Goal: Information Seeking & Learning: Learn about a topic

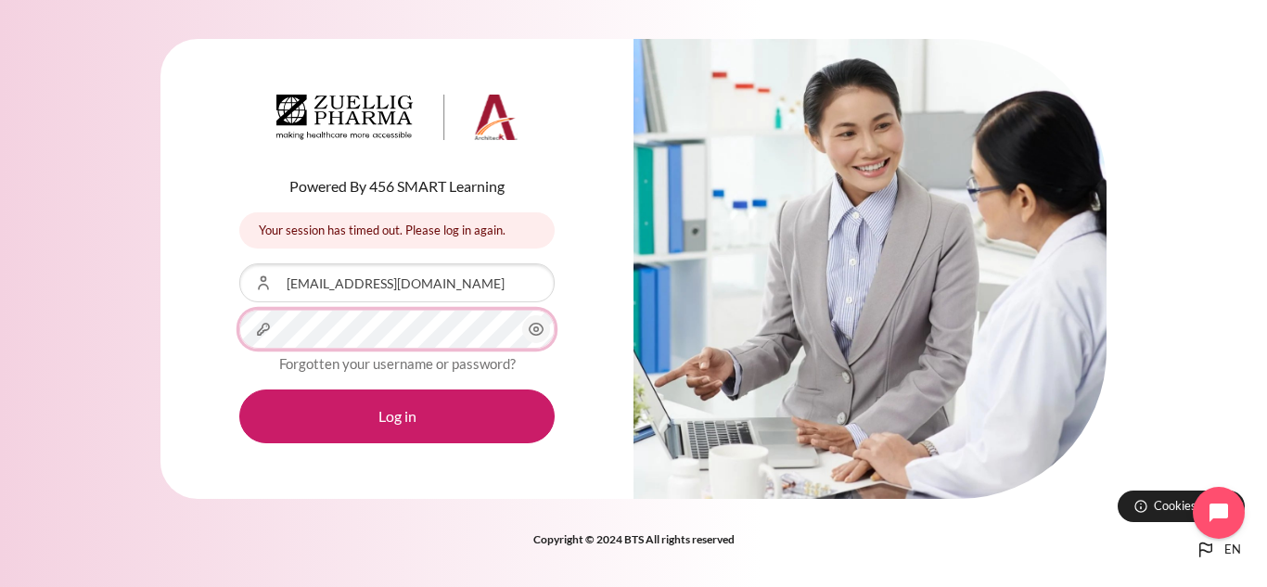
click at [239, 390] on button "Log in" at bounding box center [396, 417] width 315 height 54
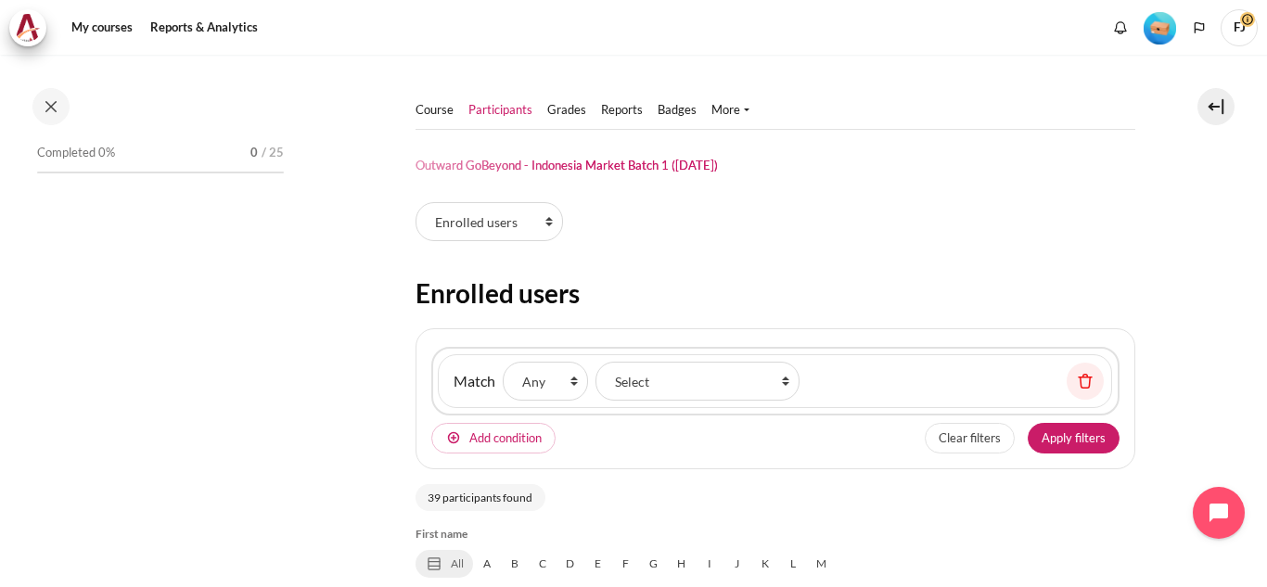
select select "groups"
select select "5001"
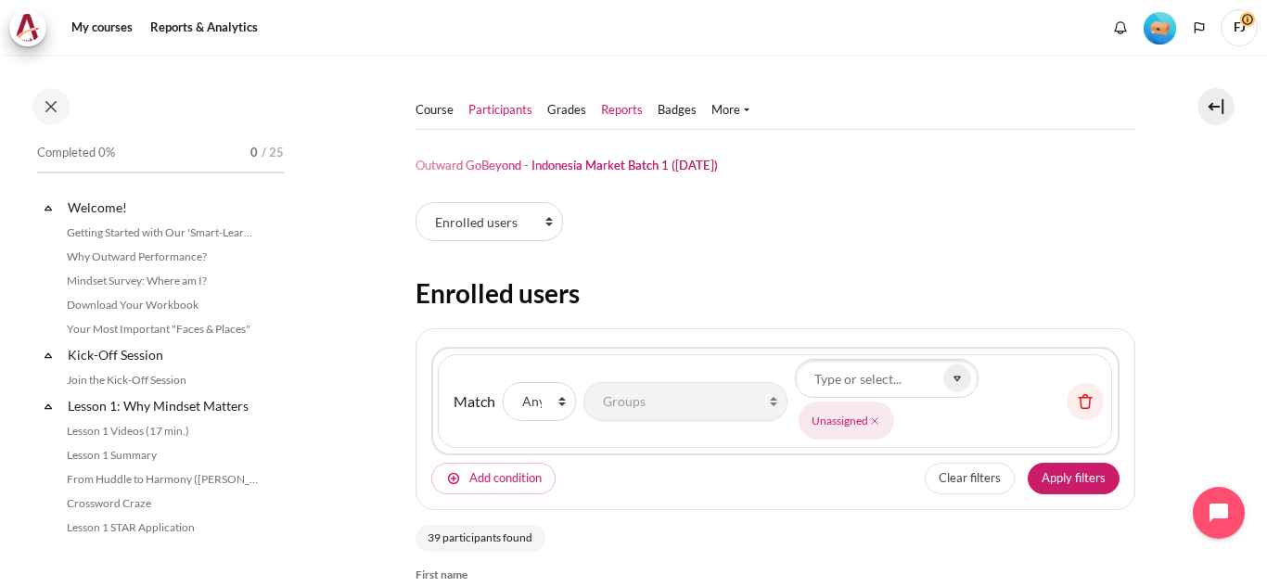
click at [634, 113] on link "Reports" at bounding box center [622, 110] width 42 height 19
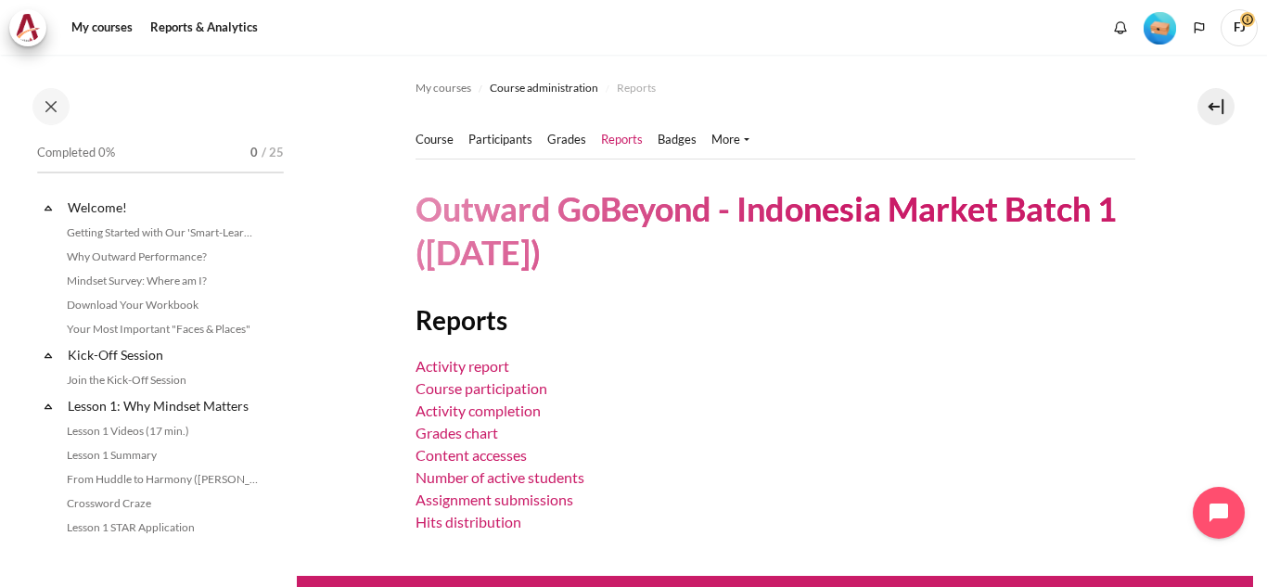
scroll to position [52, 0]
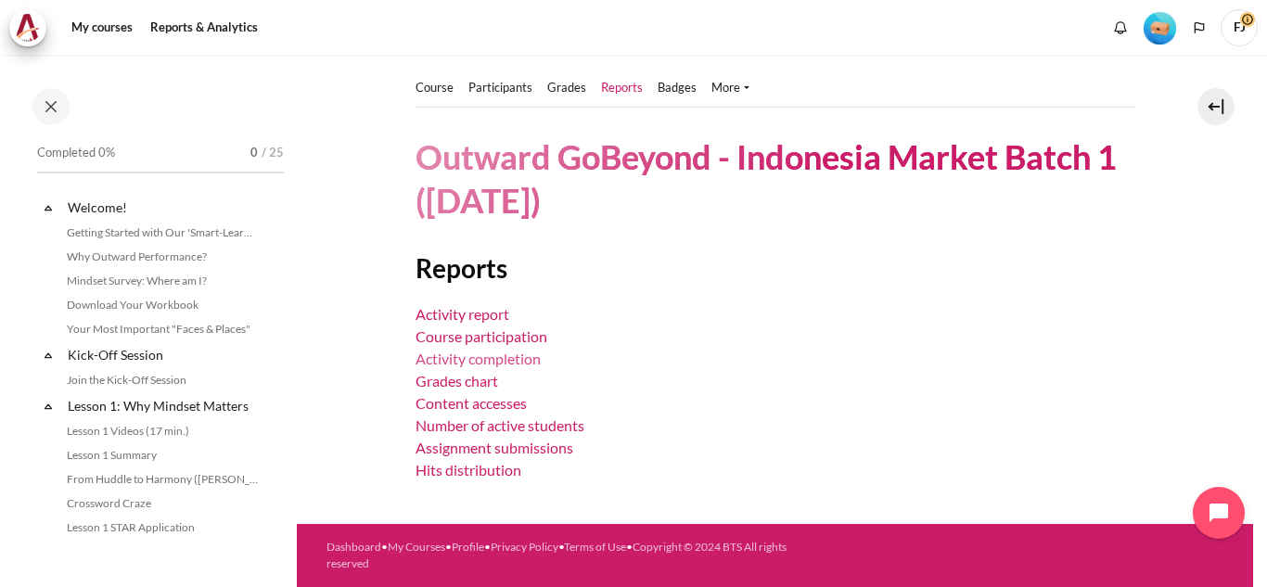
click at [527, 364] on link "Activity completion" at bounding box center [477, 359] width 125 height 18
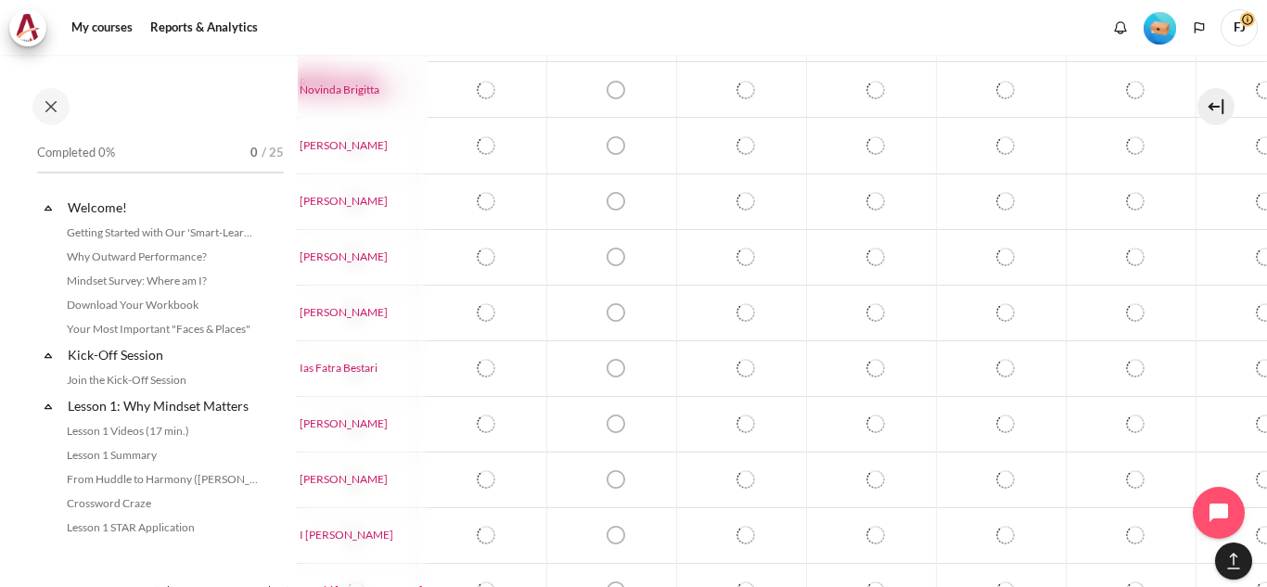
scroll to position [1299, 50]
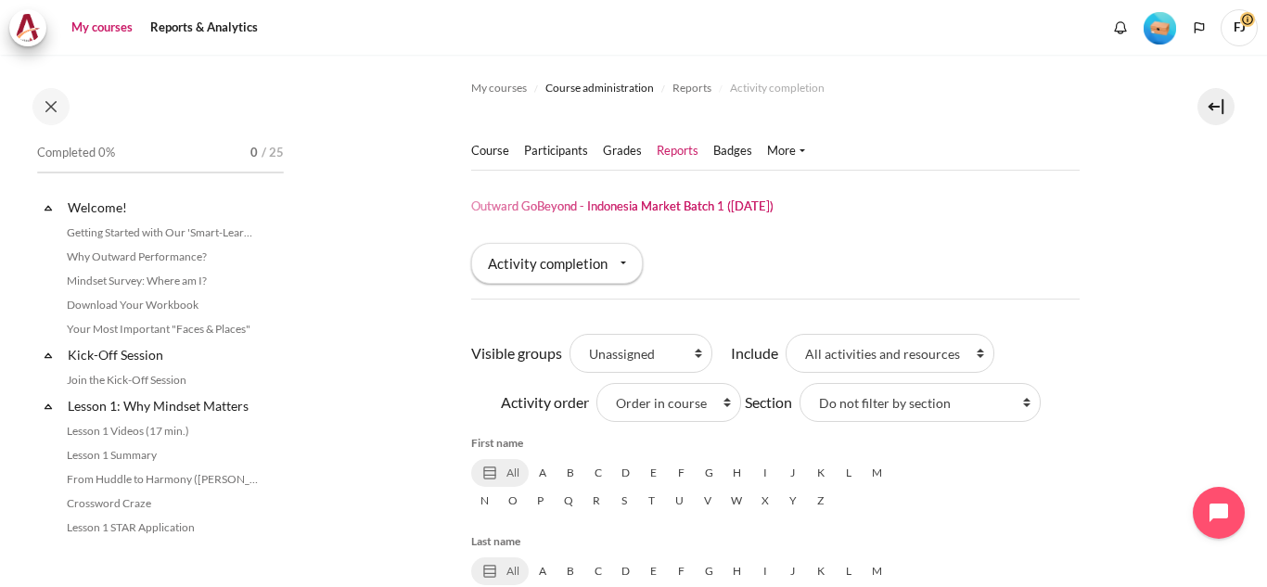
click at [116, 40] on link "My courses" at bounding box center [102, 27] width 74 height 37
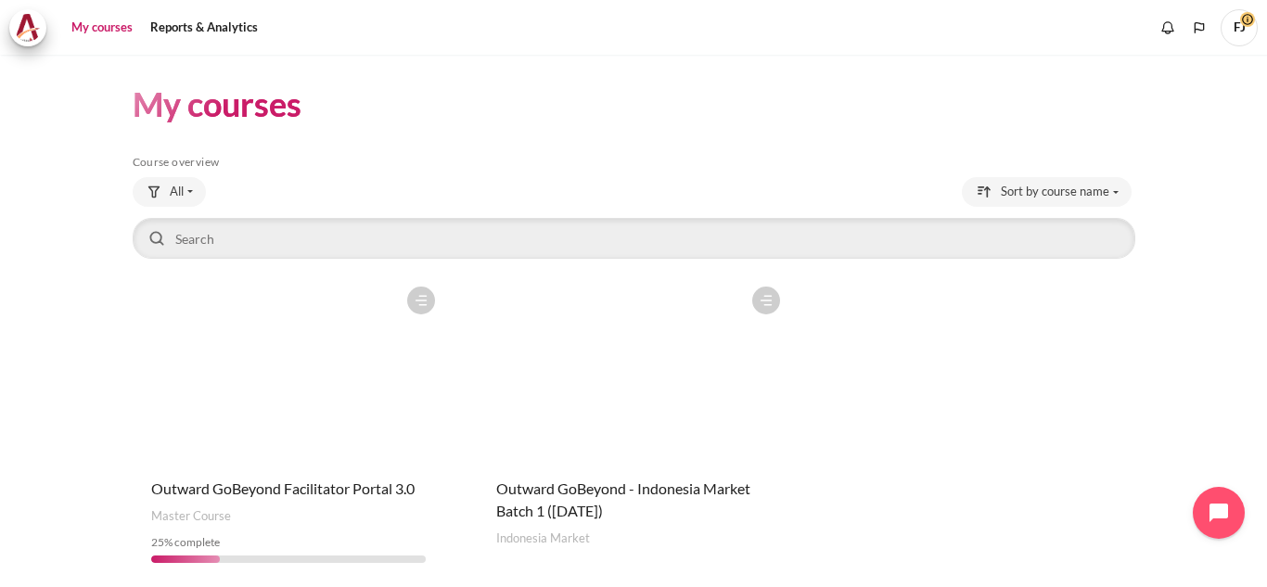
scroll to position [69, 0]
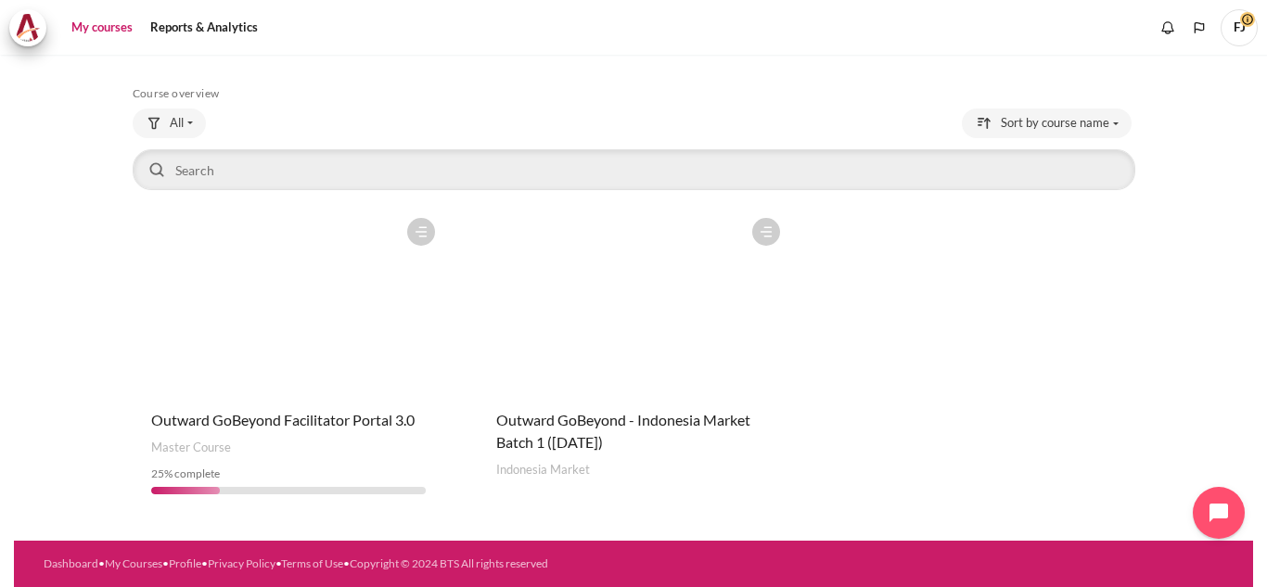
click at [294, 358] on figure "Content" at bounding box center [289, 301] width 312 height 185
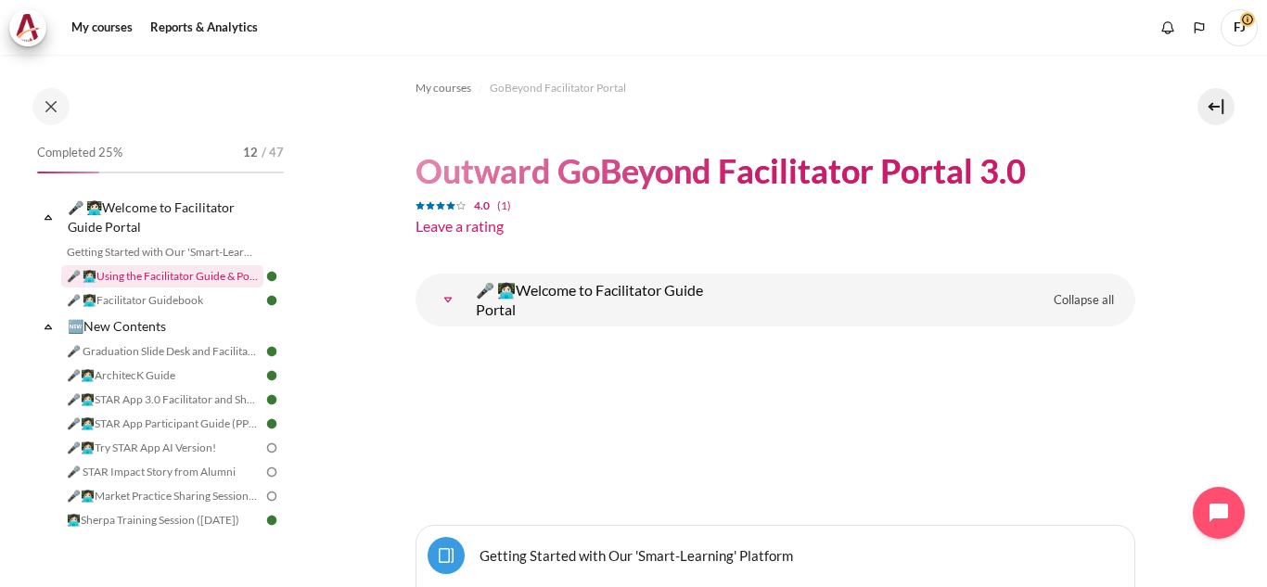
click at [177, 267] on link "🎤 👩🏻‍💻Using the Facilitator Guide & Portal" at bounding box center [162, 276] width 202 height 22
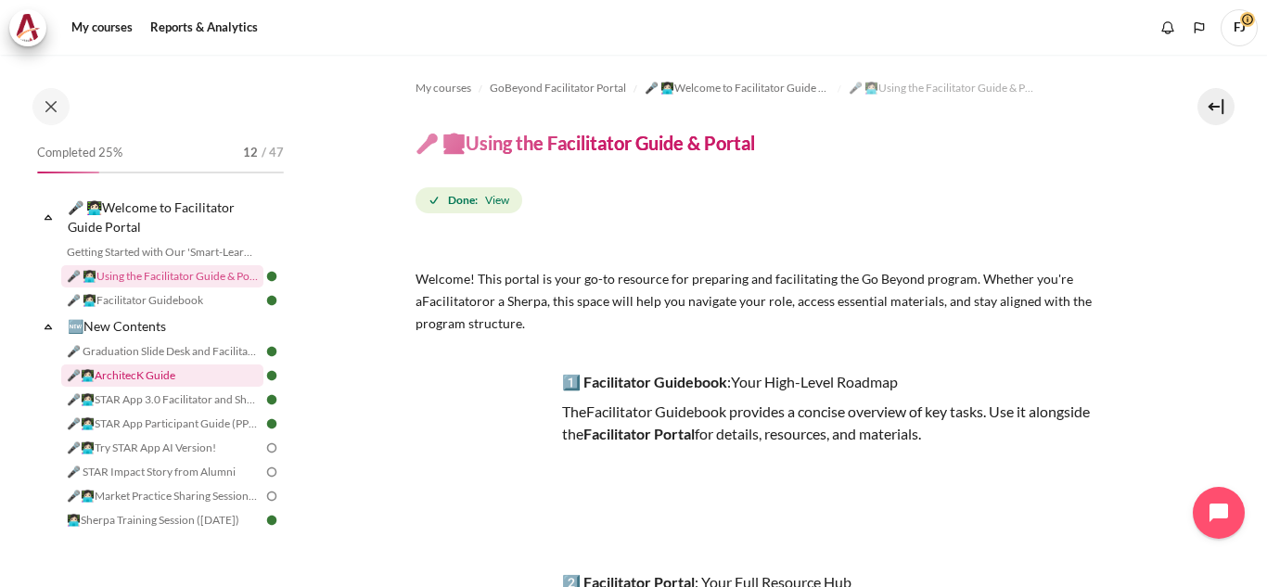
click at [169, 382] on link "🎤👩🏻‍💻ArchitecK Guide" at bounding box center [162, 375] width 202 height 22
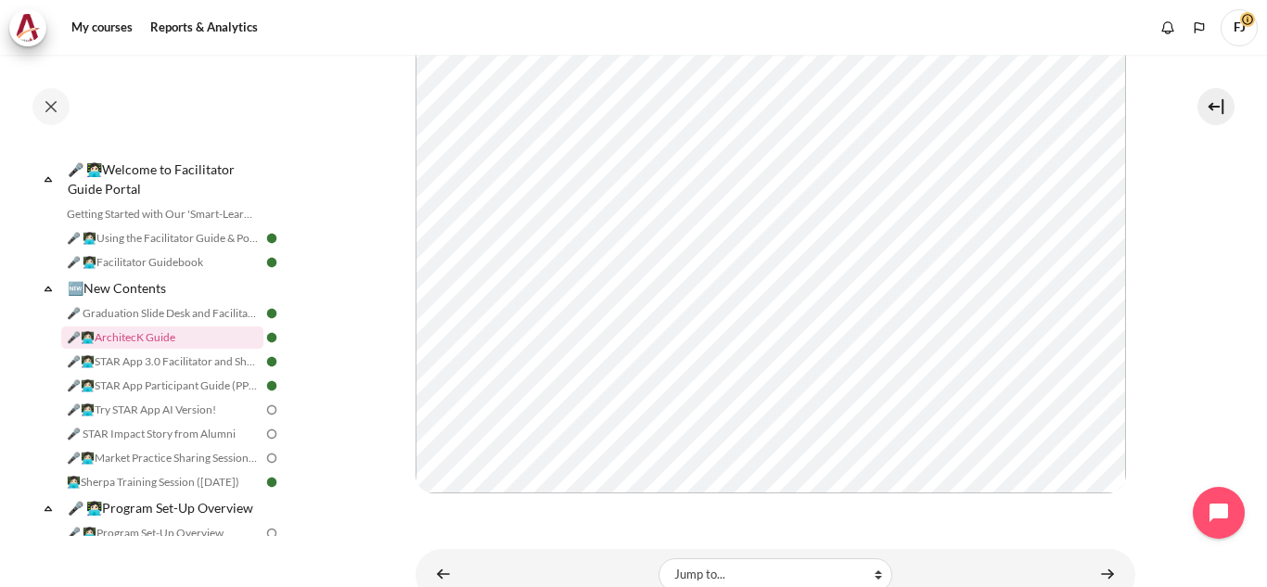
scroll to position [607, 0]
click at [188, 386] on link "🎤👩🏻‍💻STAR App Participant Guide (PPT)" at bounding box center [162, 386] width 202 height 22
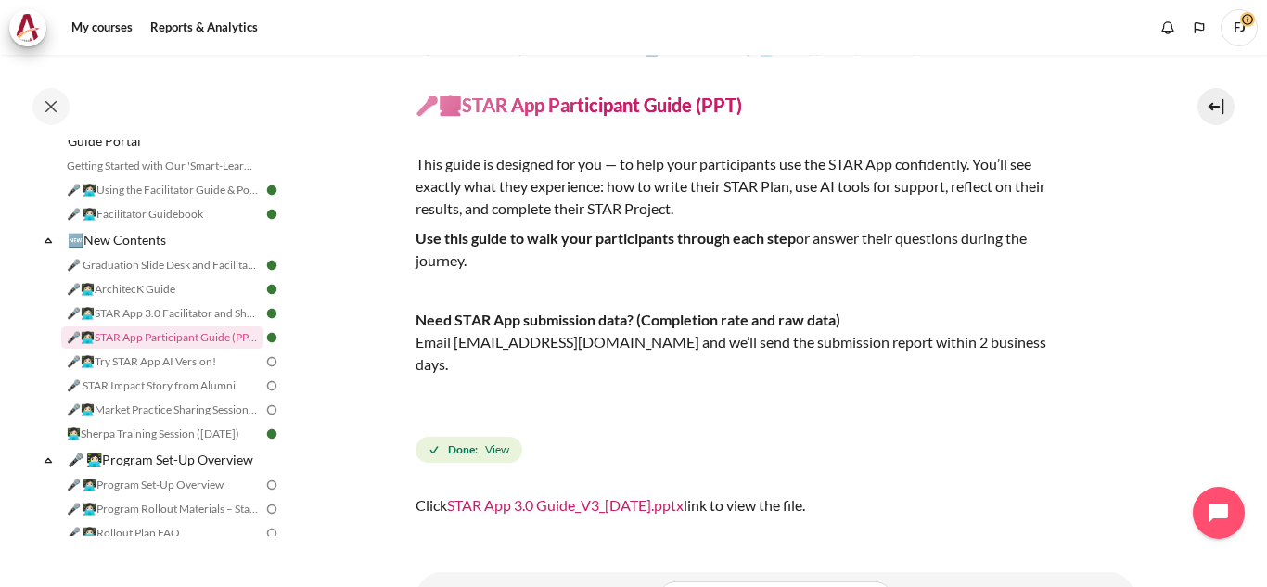
scroll to position [138, 0]
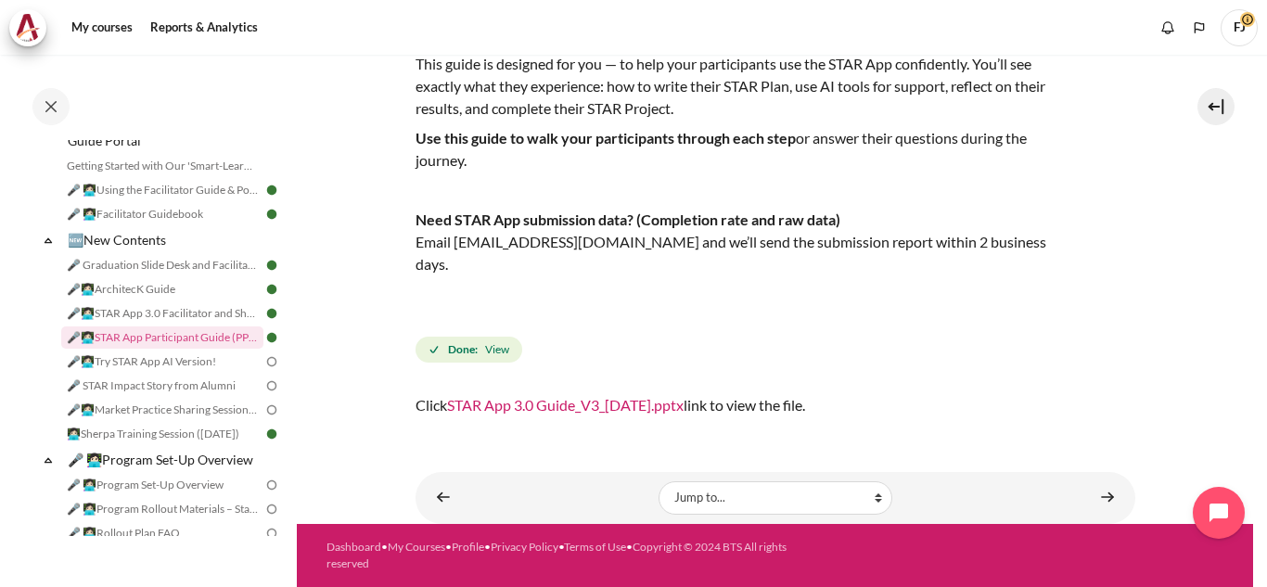
click at [648, 53] on nav "My courses" at bounding box center [633, 27] width 1267 height 55
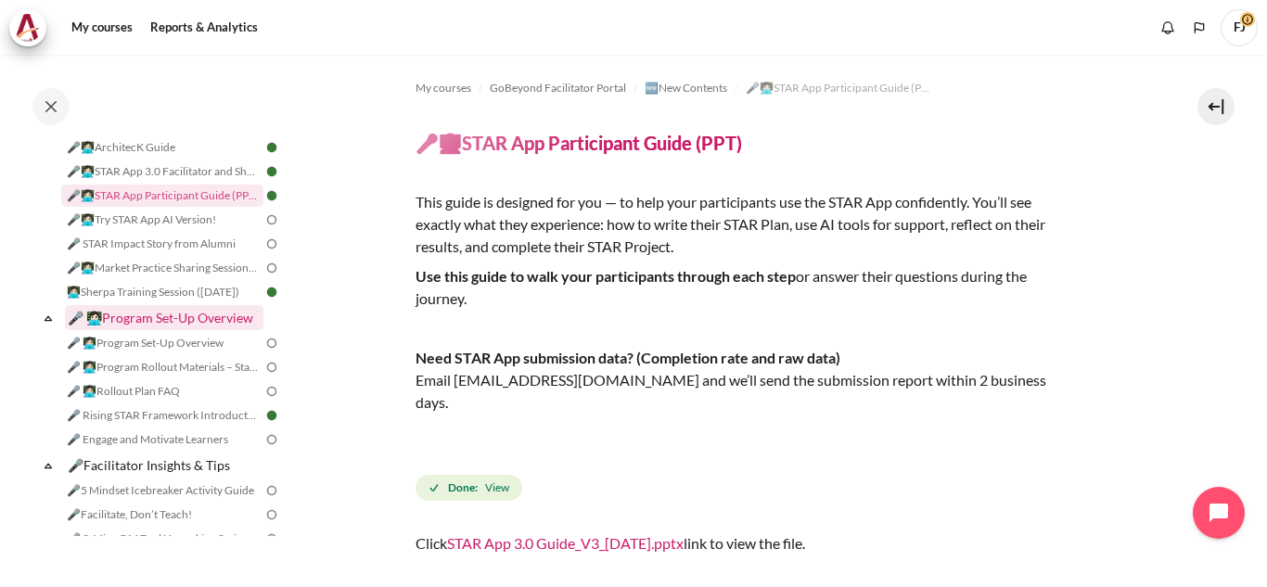
scroll to position [229, 0]
click at [160, 309] on link "🎤 👩🏻‍💻Program Set-Up Overview" at bounding box center [164, 316] width 198 height 25
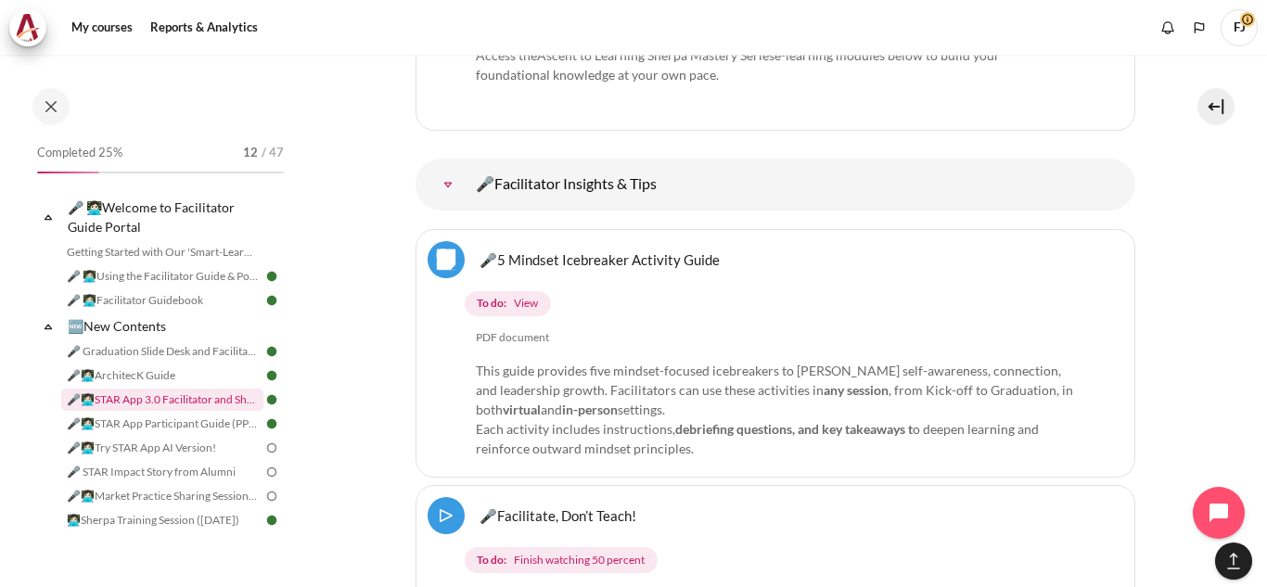
scroll to position [35, 0]
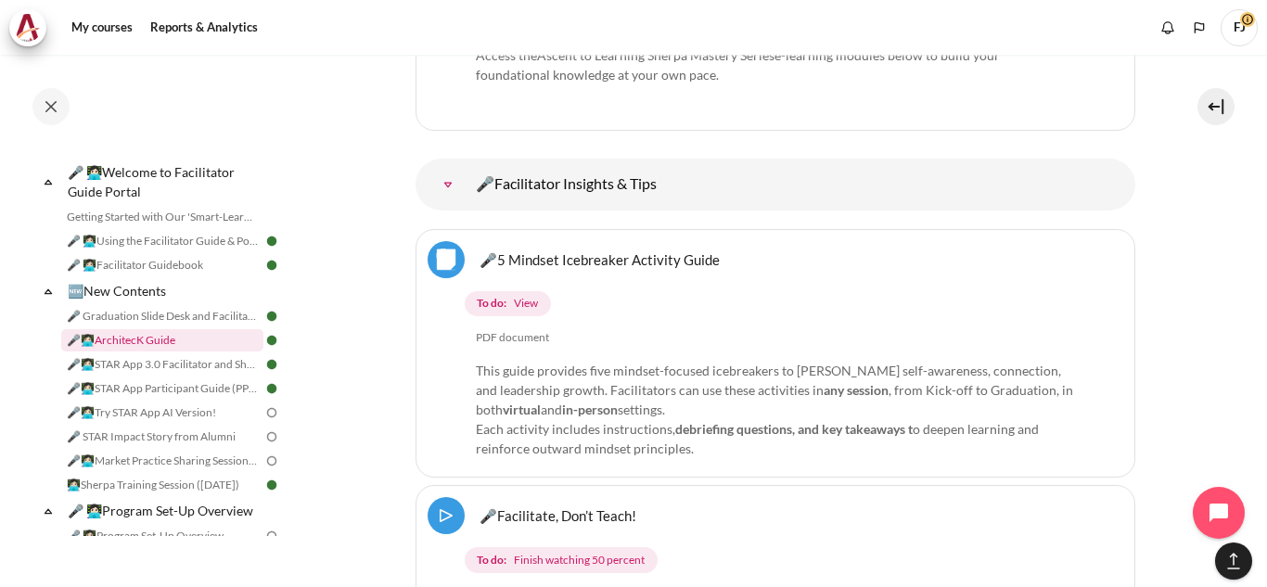
click at [172, 349] on link "🎤👩🏻‍💻ArchitecK Guide" at bounding box center [162, 340] width 202 height 22
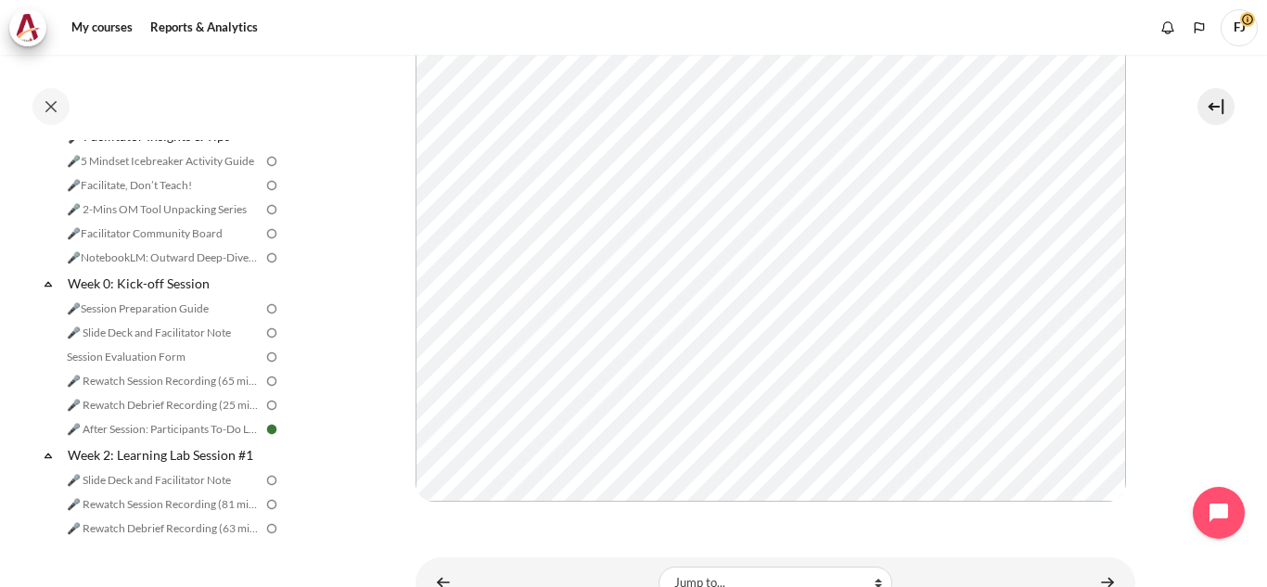
scroll to position [558, 0]
click at [188, 319] on link "🎤Session Preparation Guide" at bounding box center [162, 308] width 202 height 22
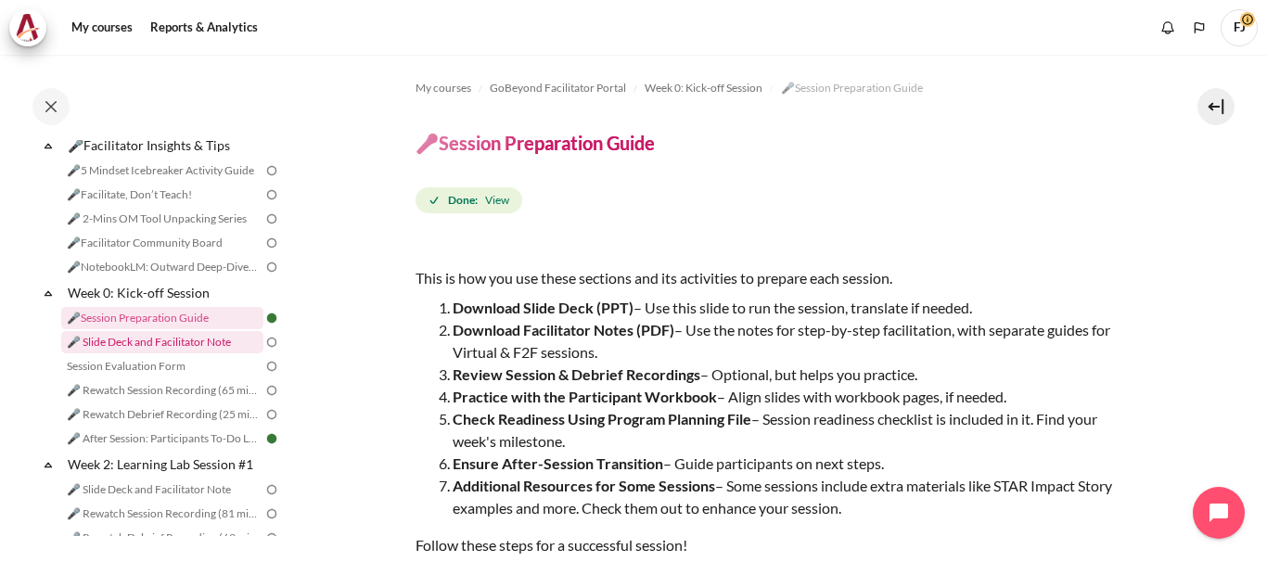
click at [179, 353] on link "🎤 Slide Deck and Facilitator Note" at bounding box center [162, 342] width 202 height 22
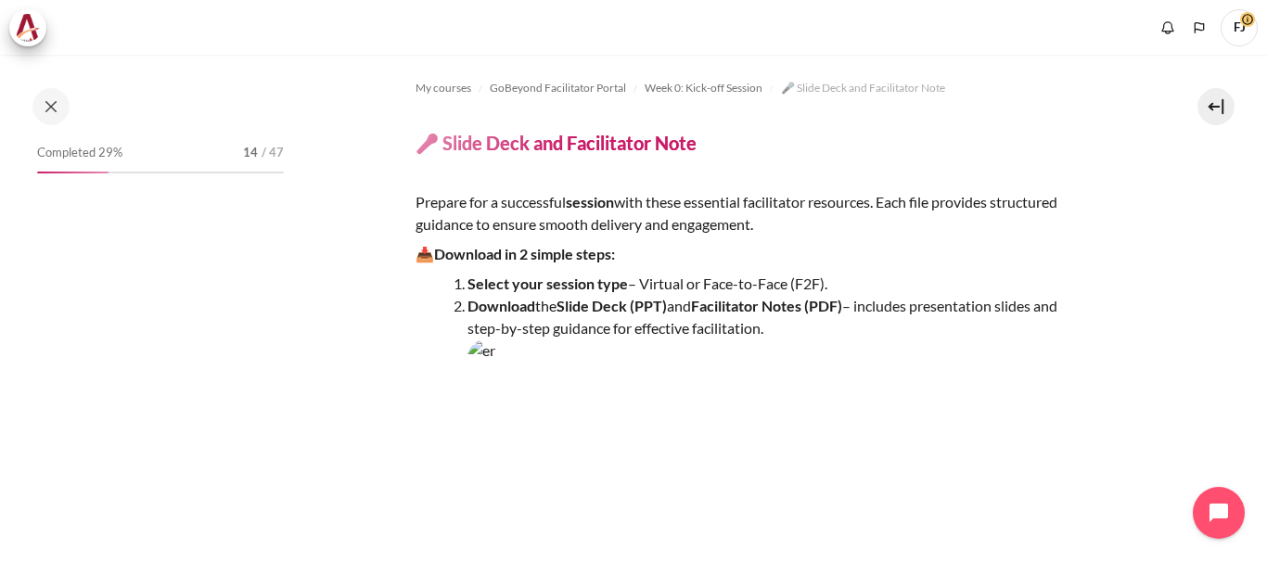
click at [772, 244] on p "📥 Download in 2 simple steps:" at bounding box center [739, 254] width 649 height 22
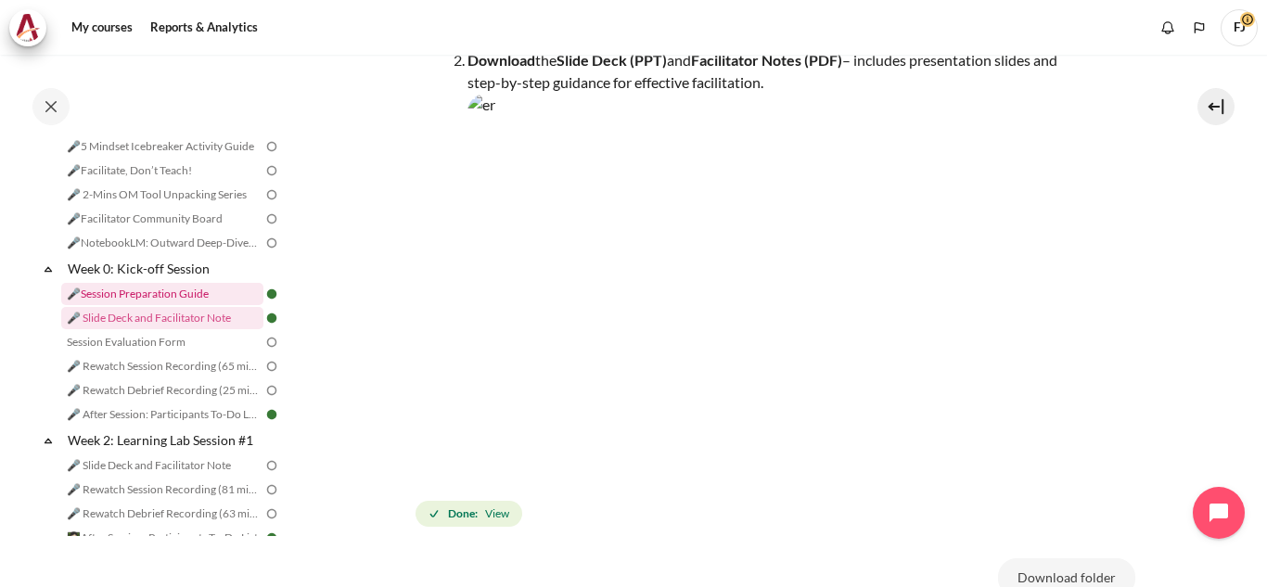
scroll to position [332, 0]
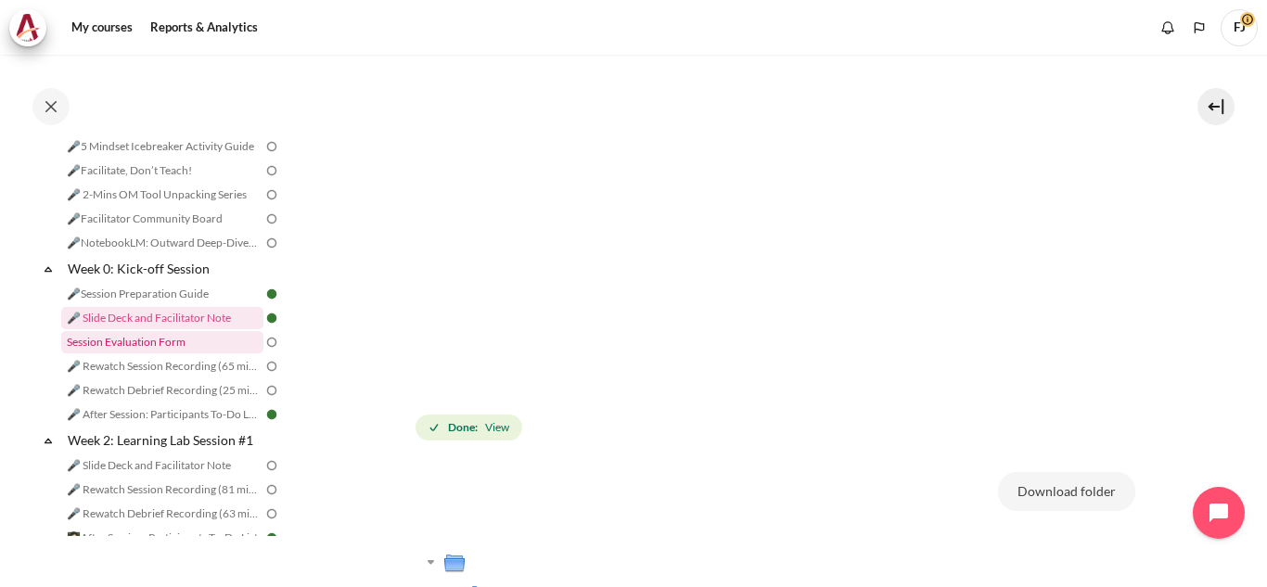
click at [136, 353] on link "Session Evaluation Form" at bounding box center [162, 342] width 202 height 22
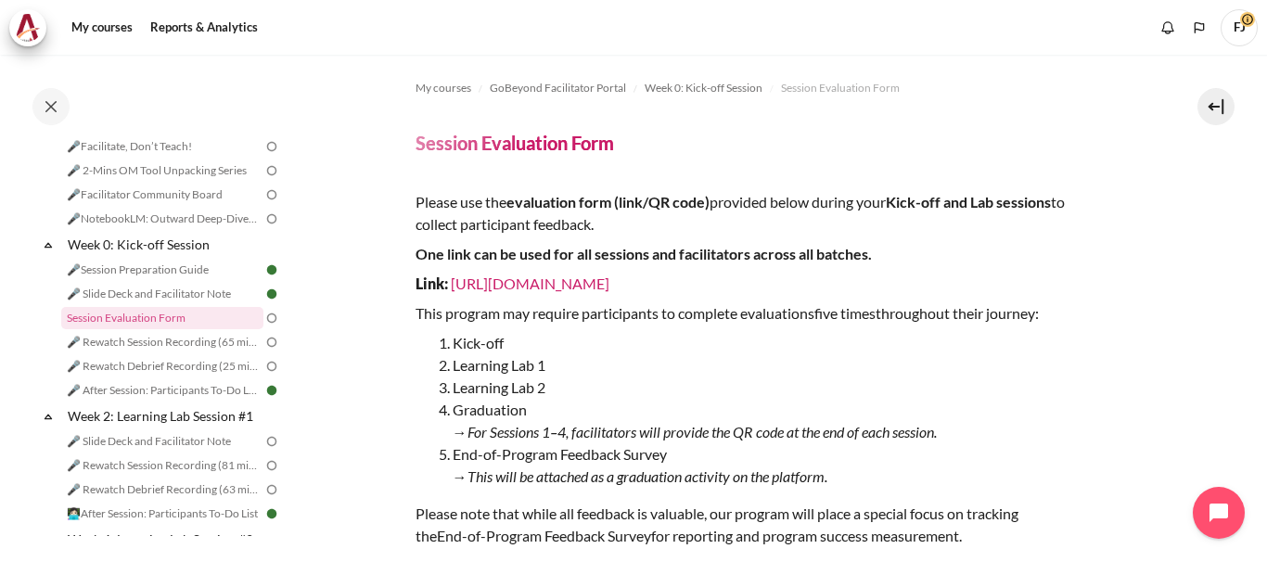
scroll to position [152, 0]
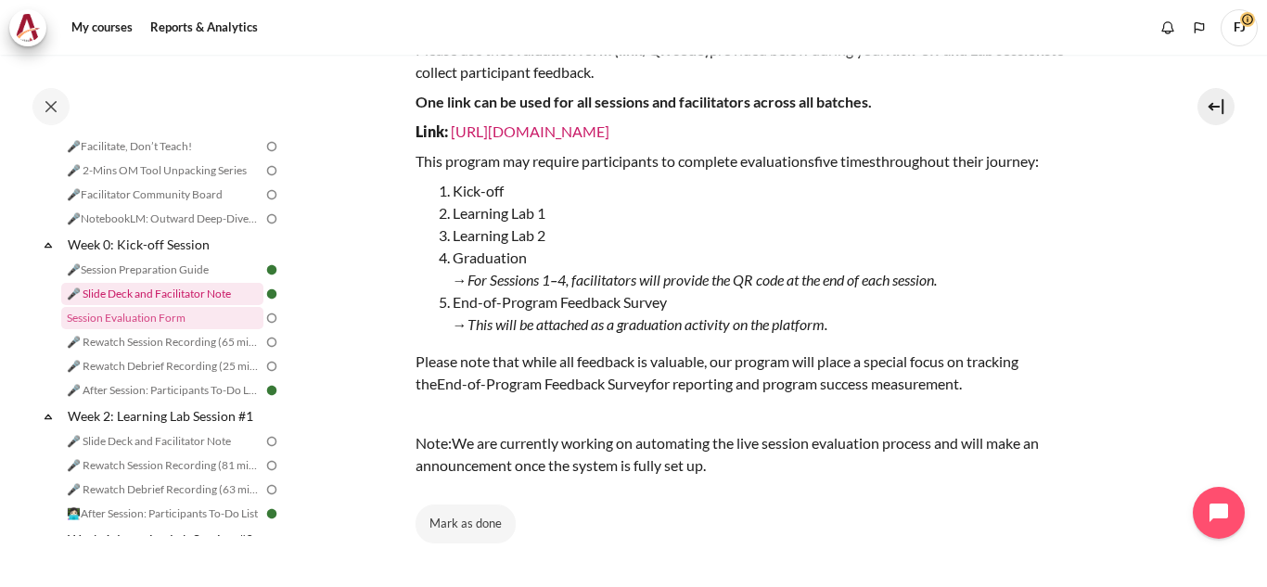
click at [191, 305] on link "🎤 Slide Deck and Facilitator Note" at bounding box center [162, 294] width 202 height 22
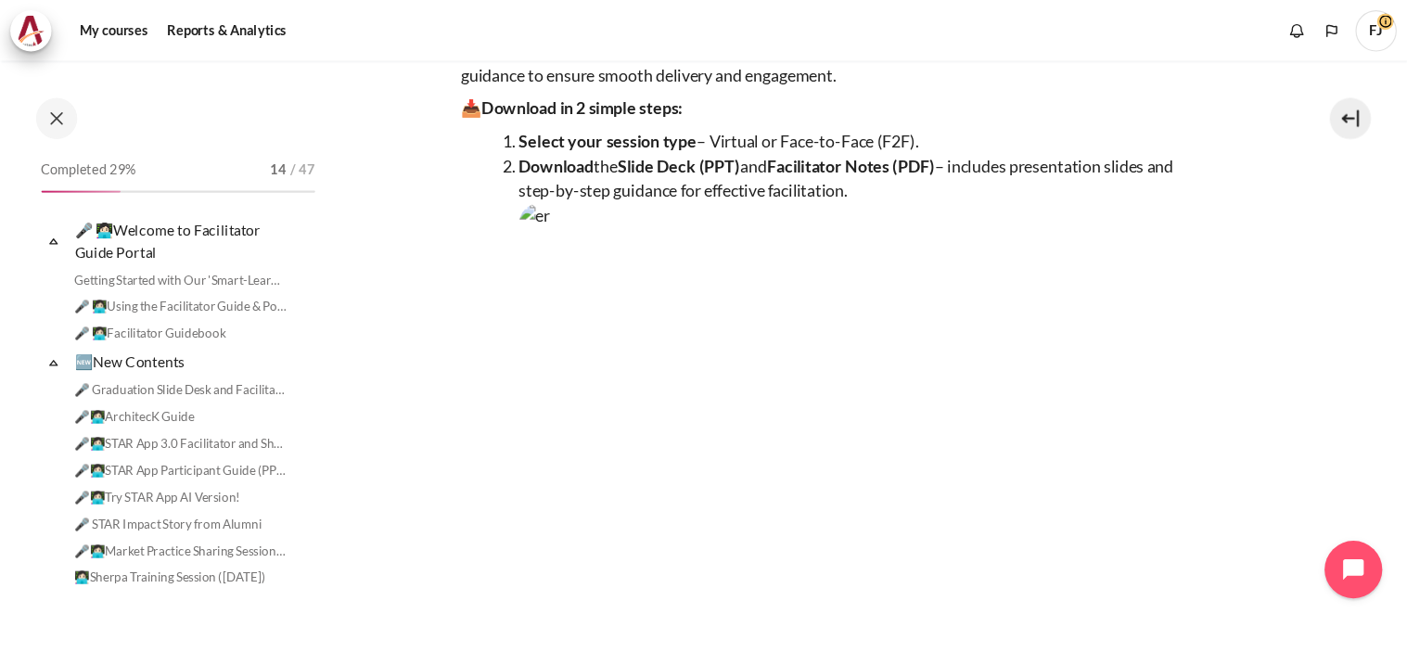
scroll to position [572, 0]
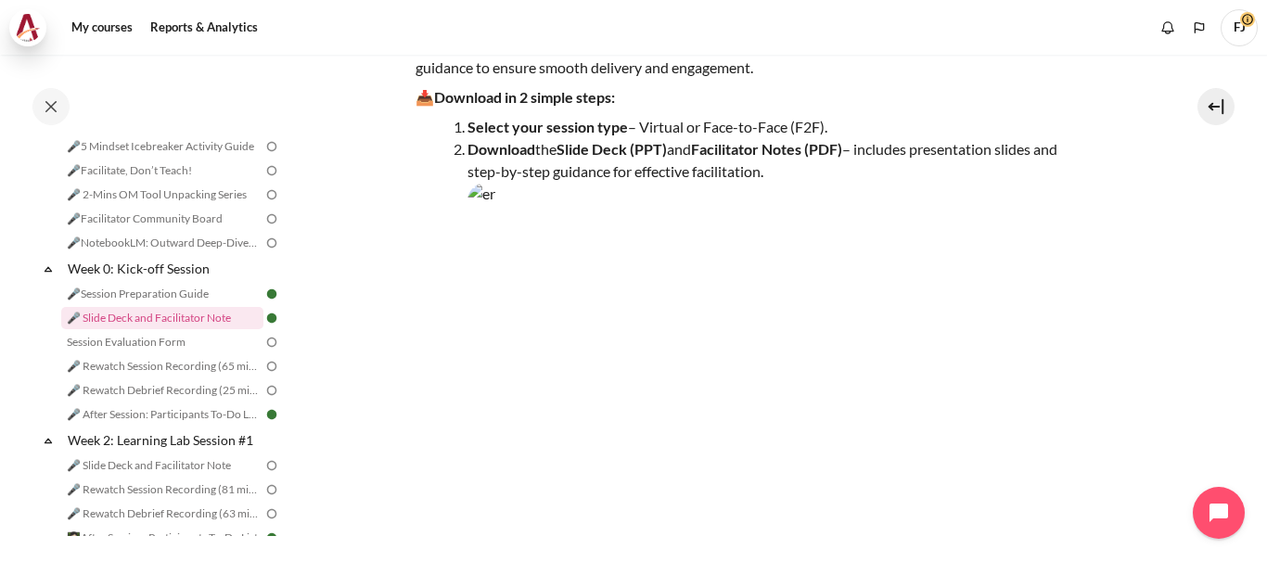
drag, startPoint x: 310, startPoint y: 31, endPoint x: 23, endPoint y: 22, distance: 286.7
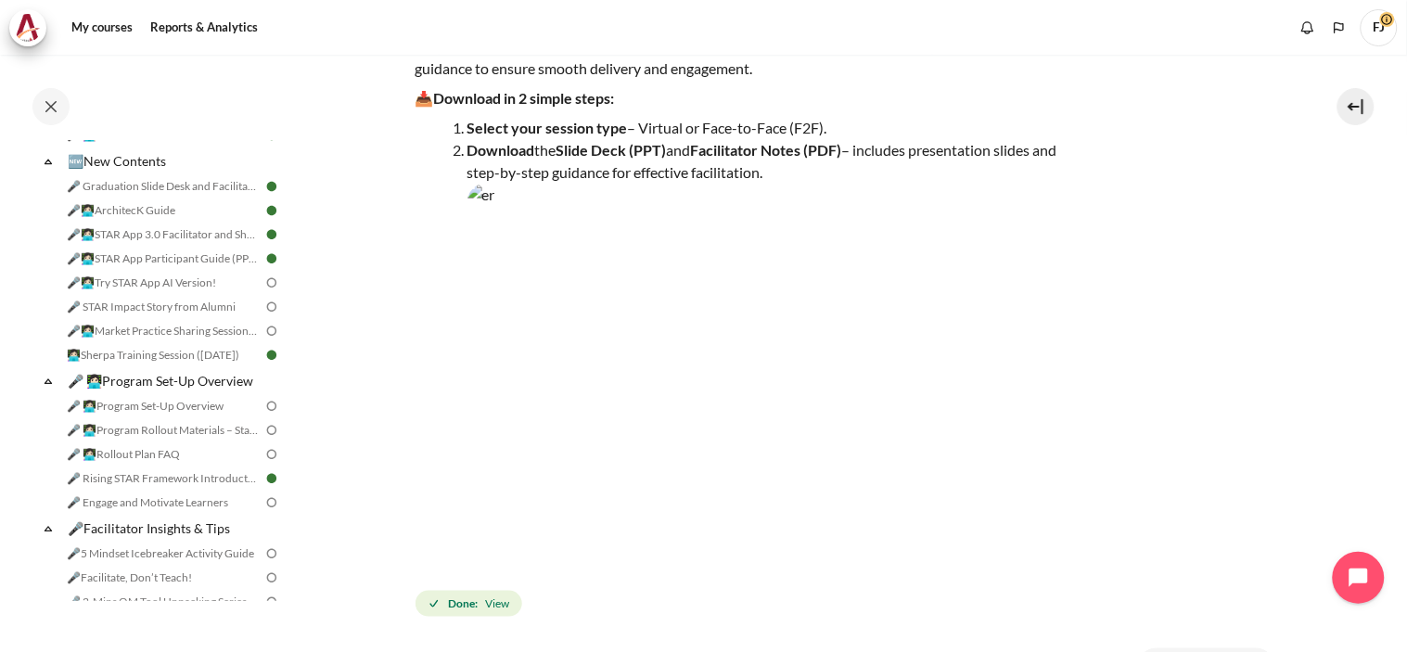
scroll to position [0, 0]
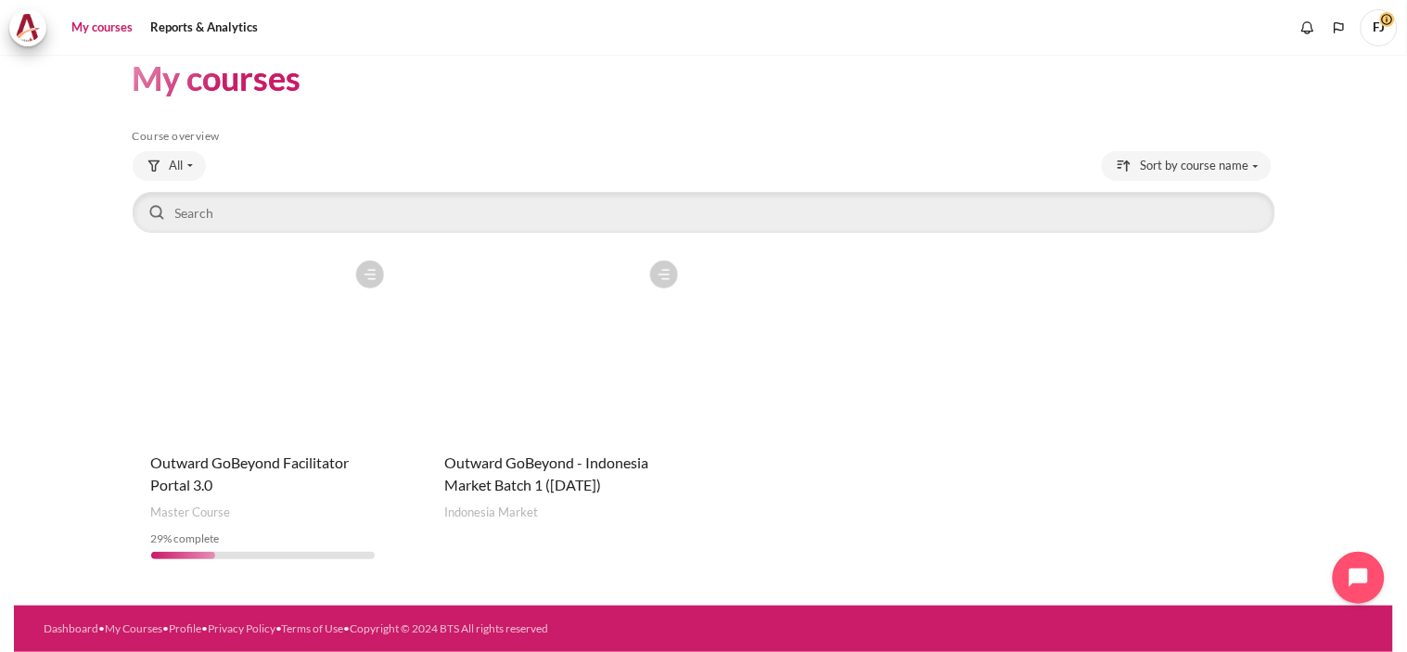
scroll to position [24, 0]
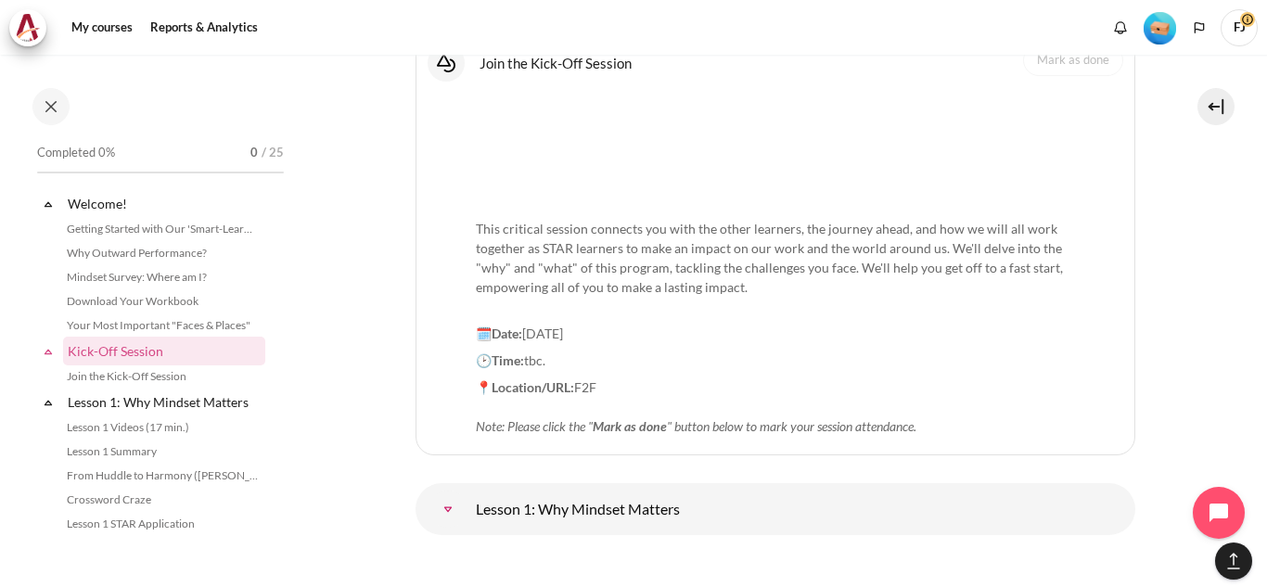
scroll to position [1762, 0]
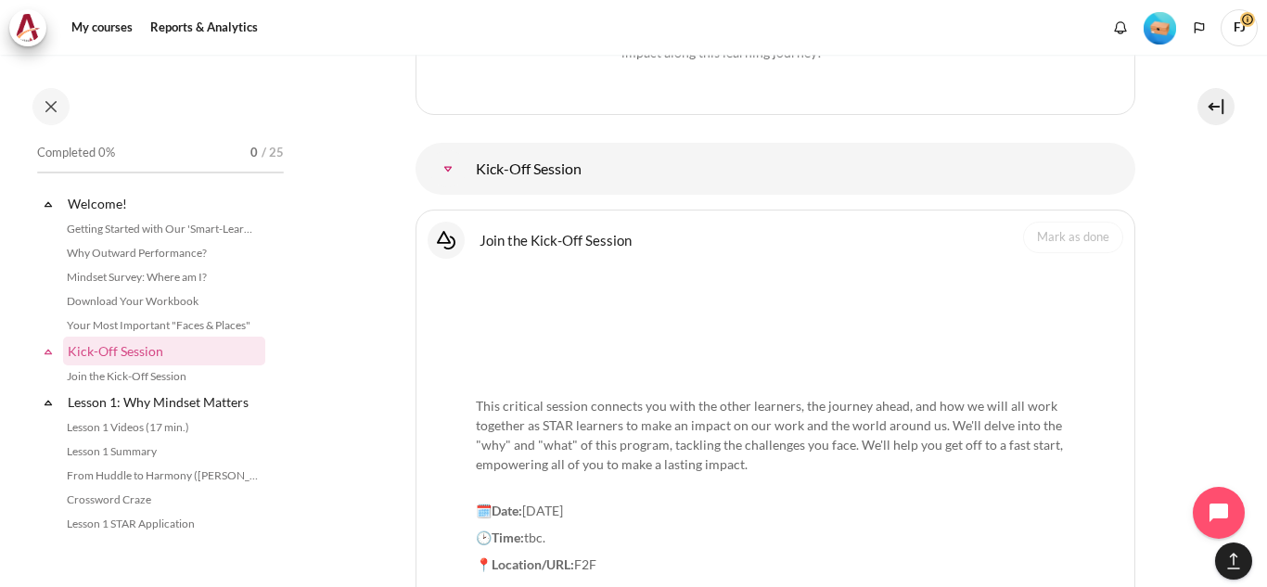
click at [881, 222] on div "Join the Kick-Off Session Interactive Content" at bounding box center [776, 240] width 696 height 37
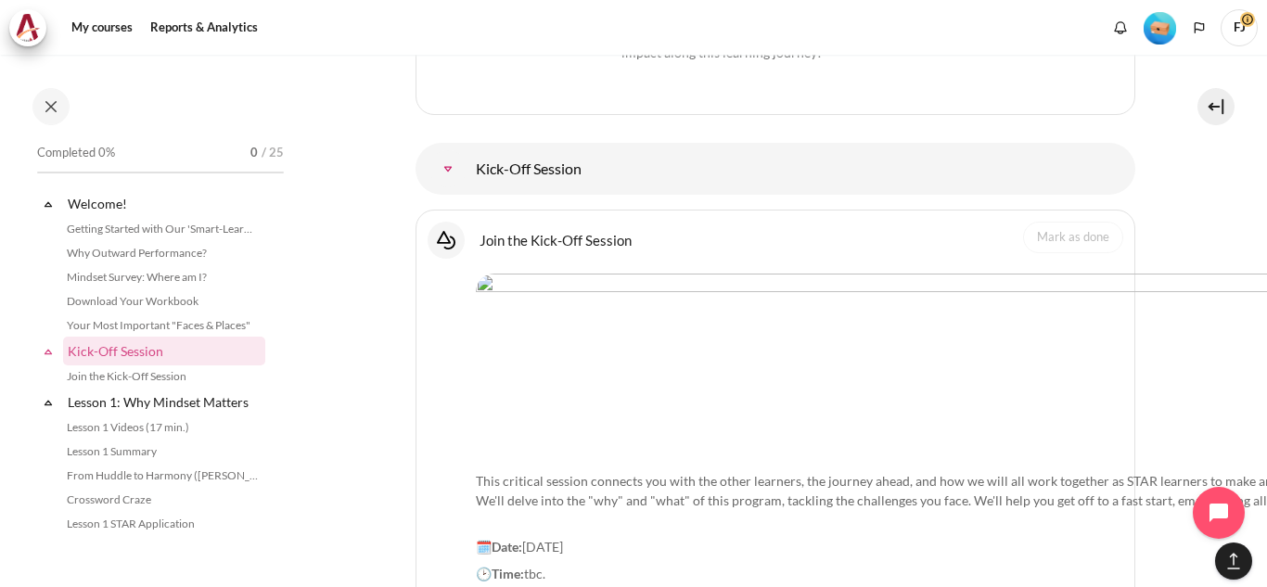
click at [559, 231] on link "Join the Kick-Off Session Interactive Content" at bounding box center [555, 240] width 152 height 18
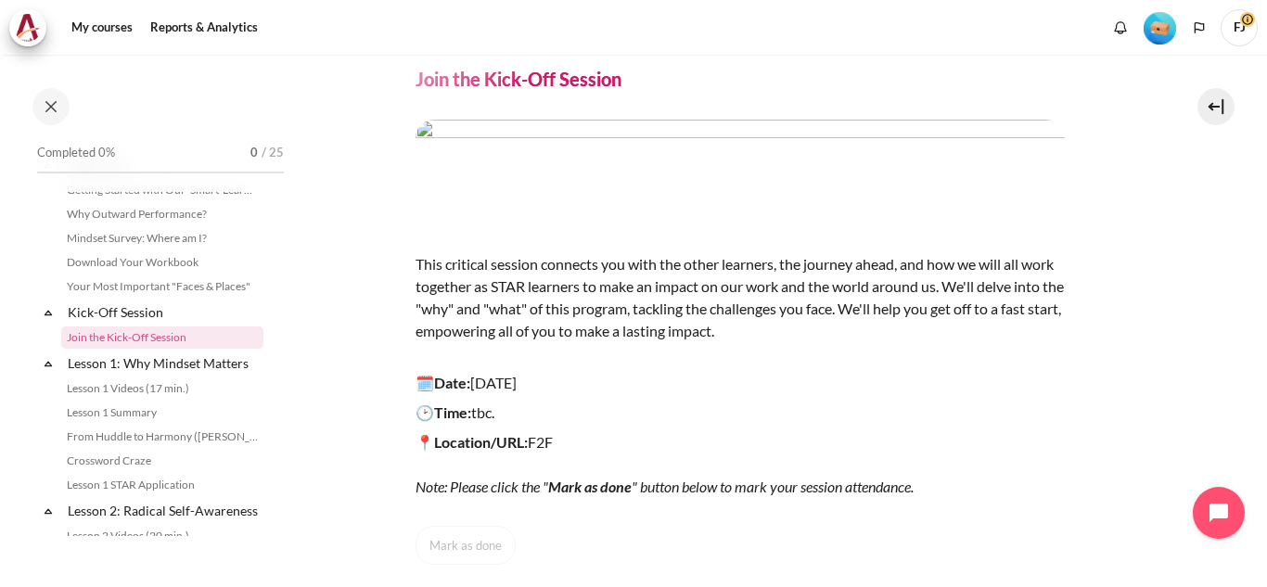
scroll to position [140, 0]
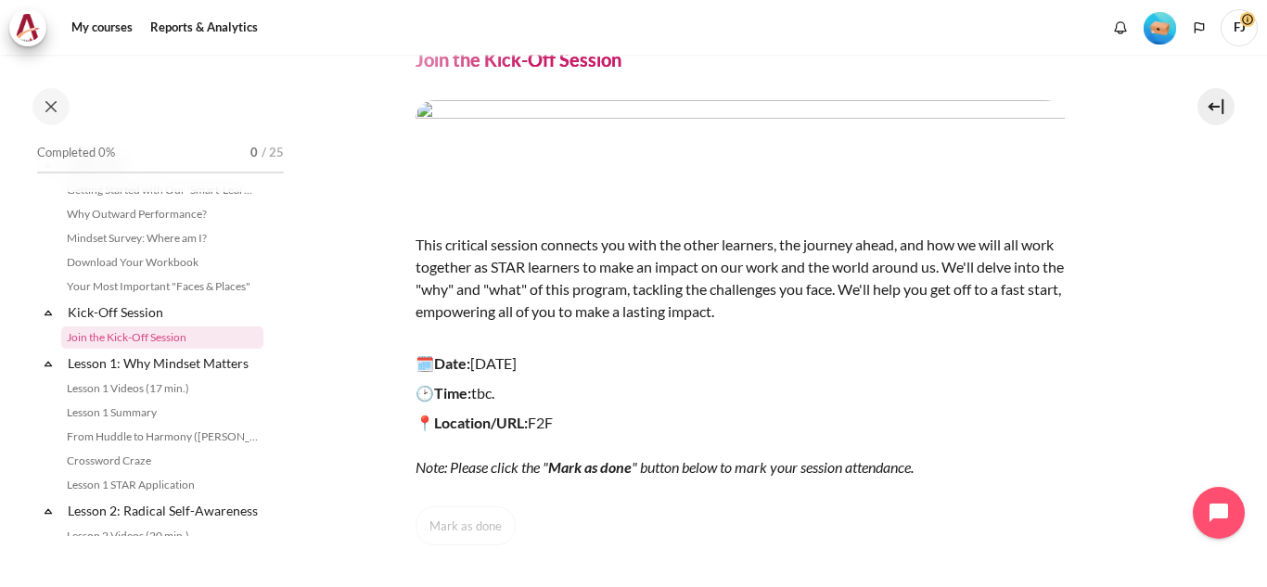
click at [700, 465] on em "Note: Please click the " Mark as done " button below to mark your session atten…" at bounding box center [664, 467] width 498 height 18
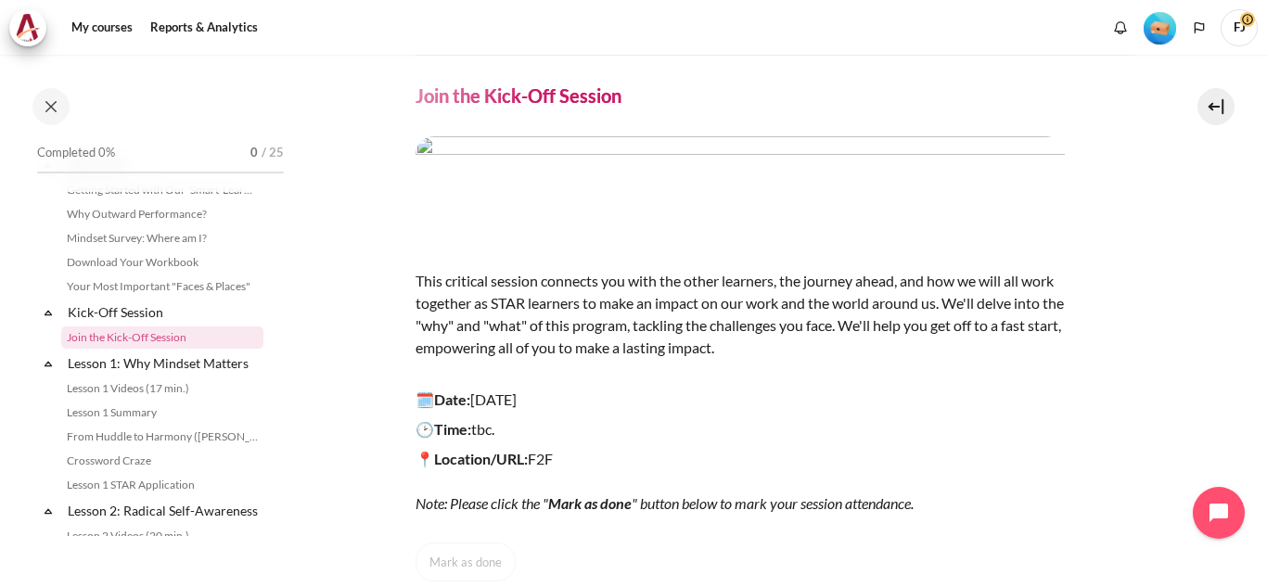
click at [607, 404] on p "🗓️Date: 26 September 2025" at bounding box center [739, 400] width 649 height 22
click at [578, 398] on p "🗓️Date: 26 September 2025" at bounding box center [739, 400] width 649 height 22
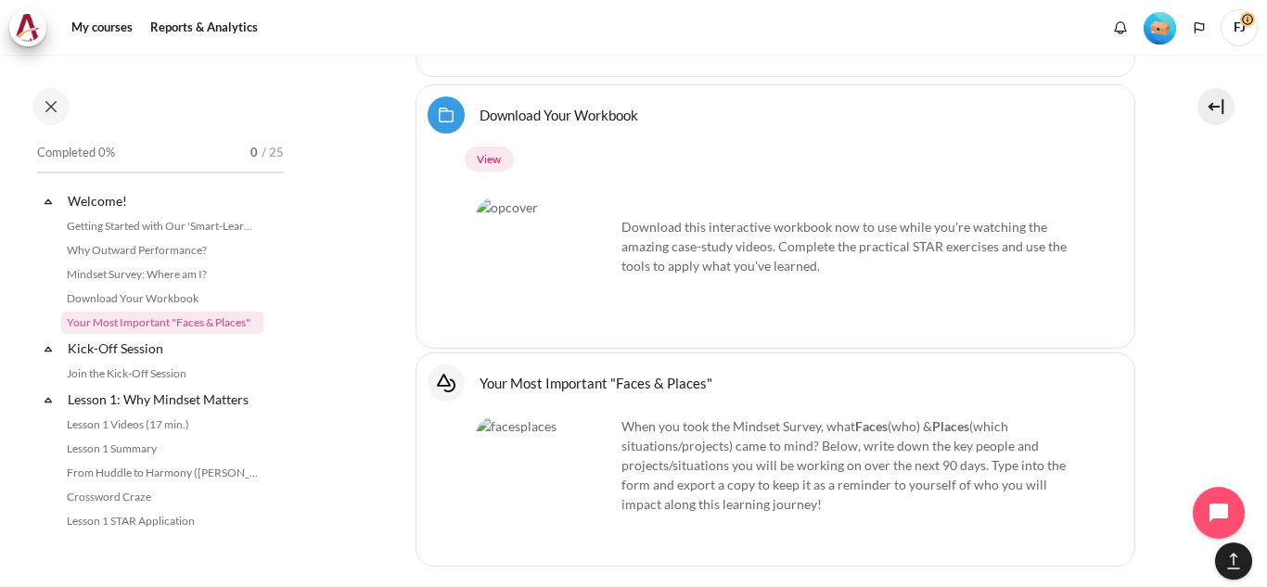
scroll to position [1198, 0]
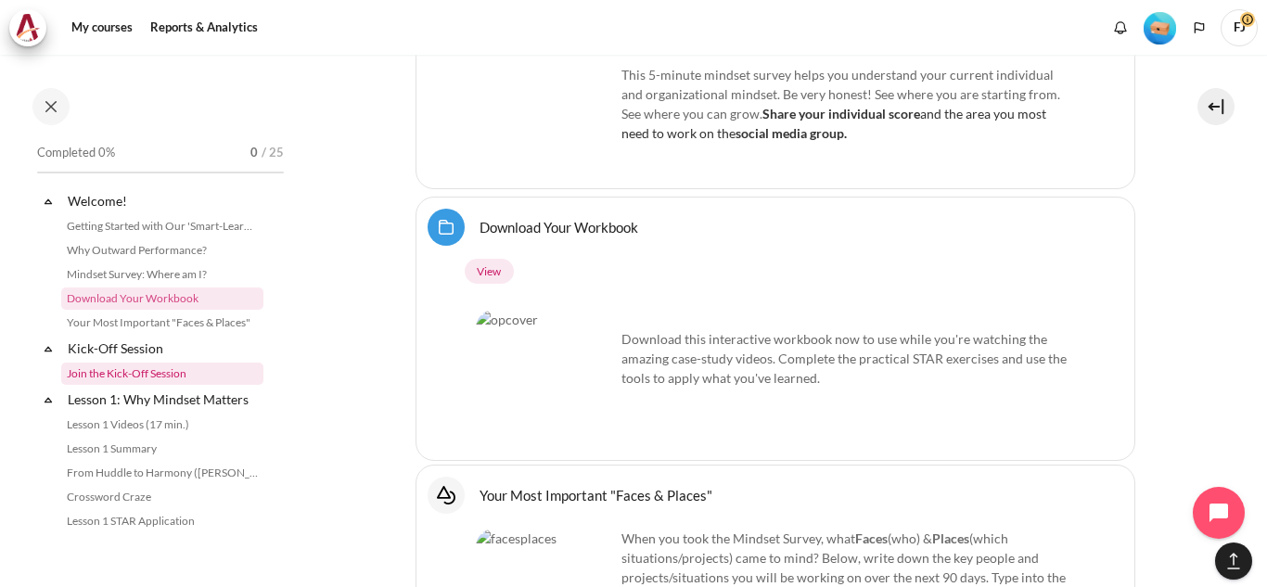
click at [187, 378] on link "Join the Kick-Off Session" at bounding box center [162, 374] width 202 height 22
click at [185, 428] on link "Lesson 1 Videos (17 min.)" at bounding box center [162, 425] width 202 height 22
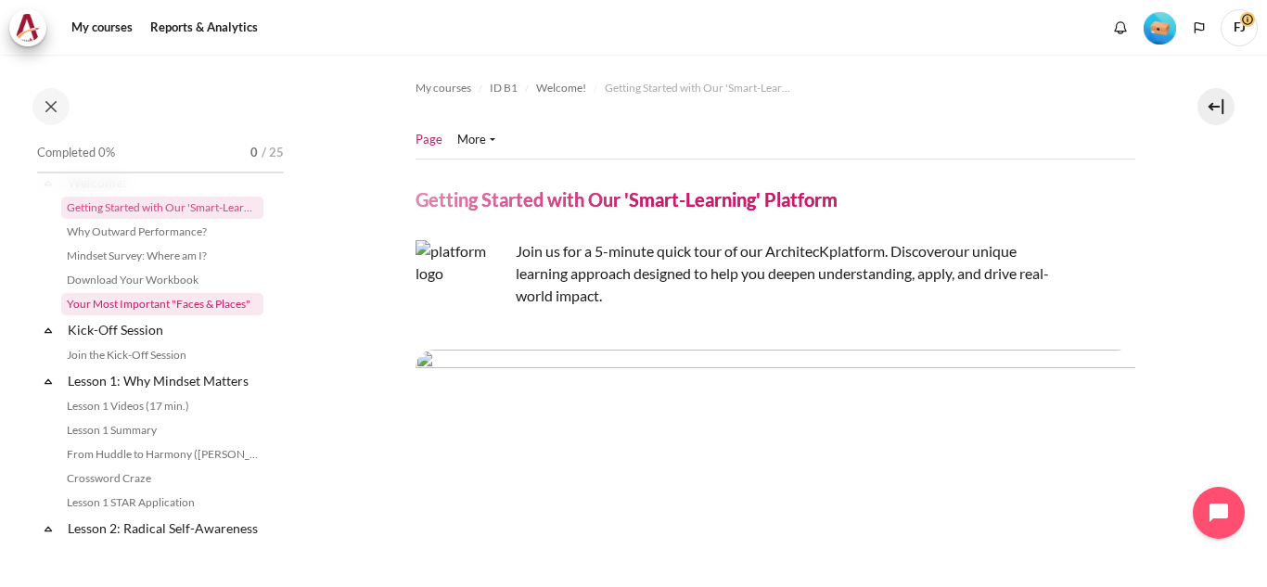
scroll to position [24, 0]
click at [147, 262] on link "Mindset Survey: Where am I?" at bounding box center [162, 257] width 202 height 22
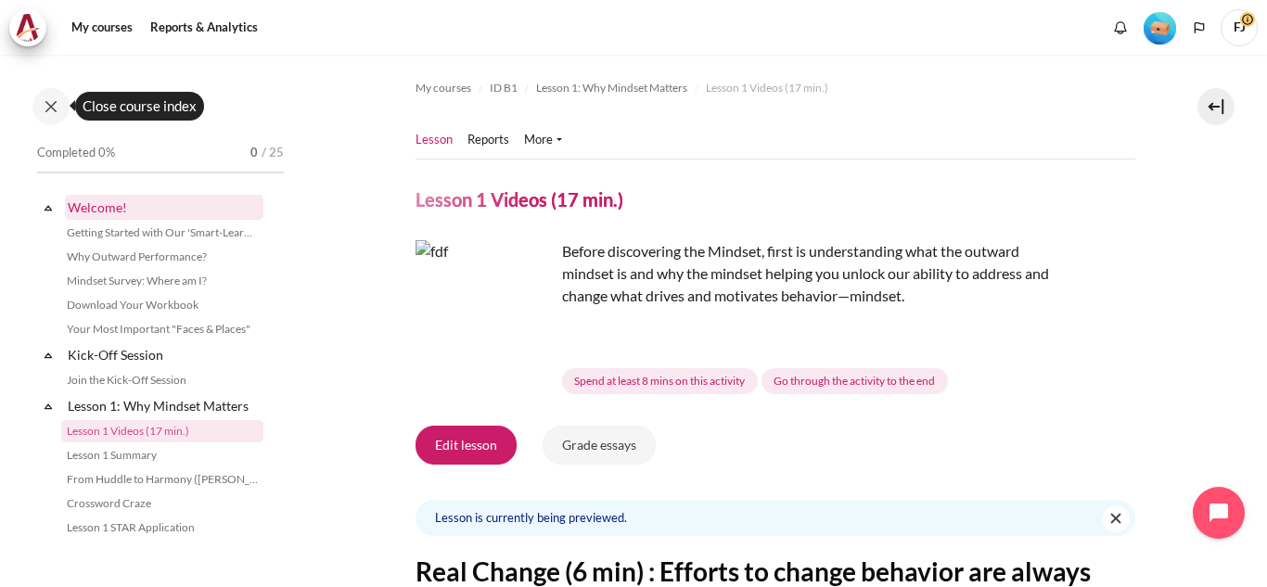
click at [135, 209] on link "Welcome!" at bounding box center [164, 207] width 198 height 25
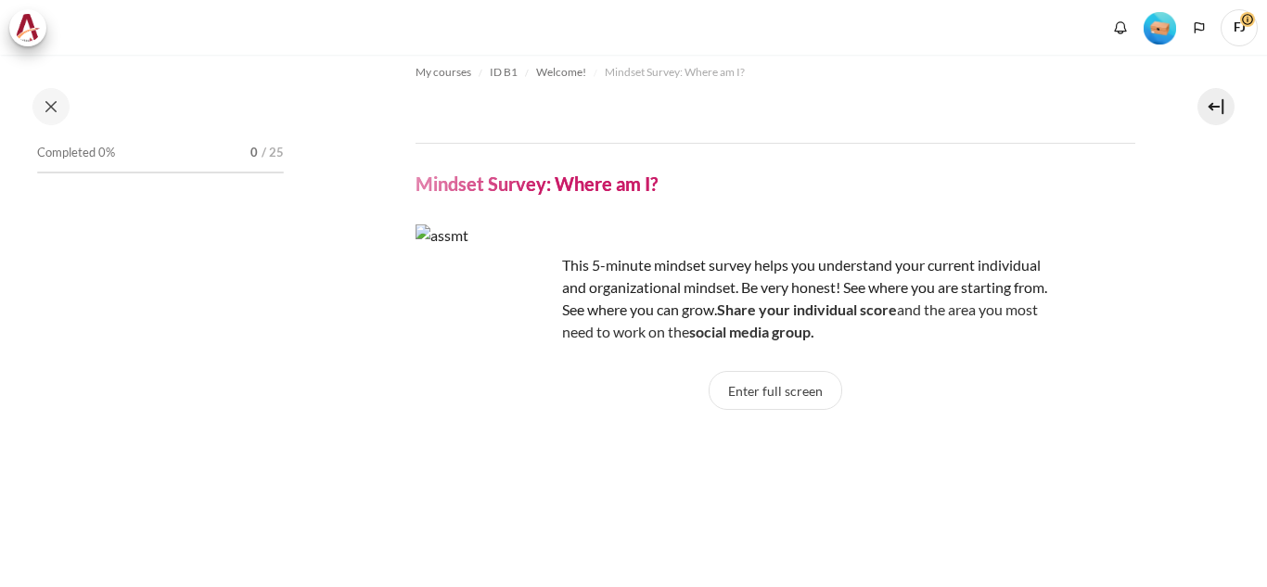
scroll to position [14, 0]
click at [744, 394] on button "Enter full screen" at bounding box center [776, 392] width 134 height 39
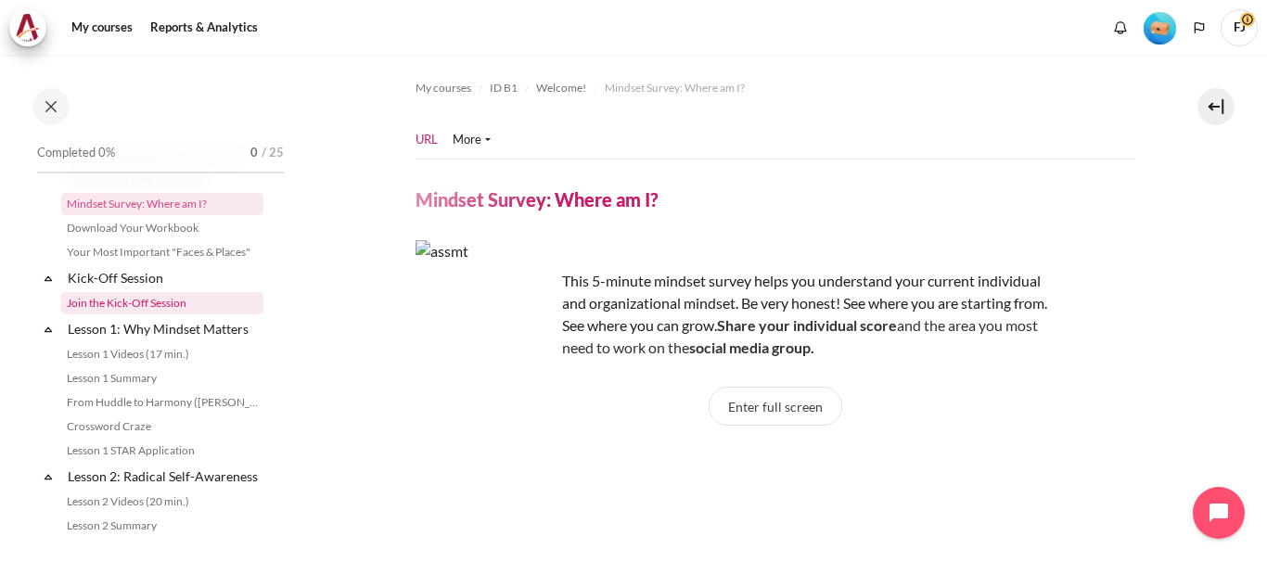
scroll to position [89, 0]
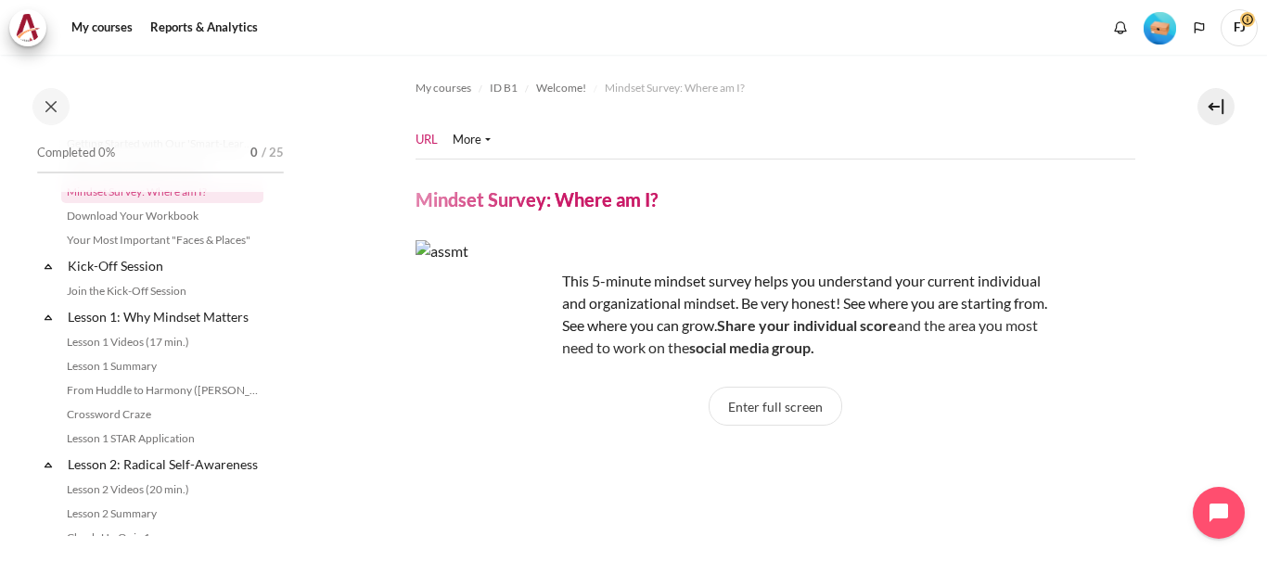
click at [46, 319] on icon at bounding box center [48, 317] width 6 height 5
click at [45, 351] on icon at bounding box center [48, 344] width 19 height 19
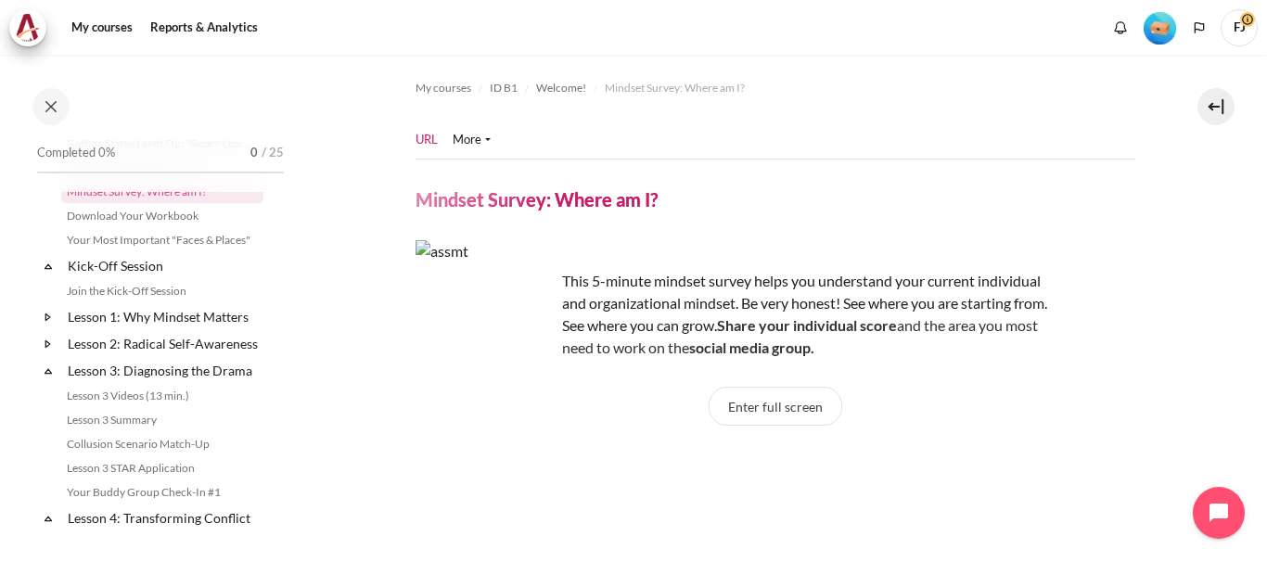
click at [45, 380] on icon at bounding box center [48, 371] width 19 height 19
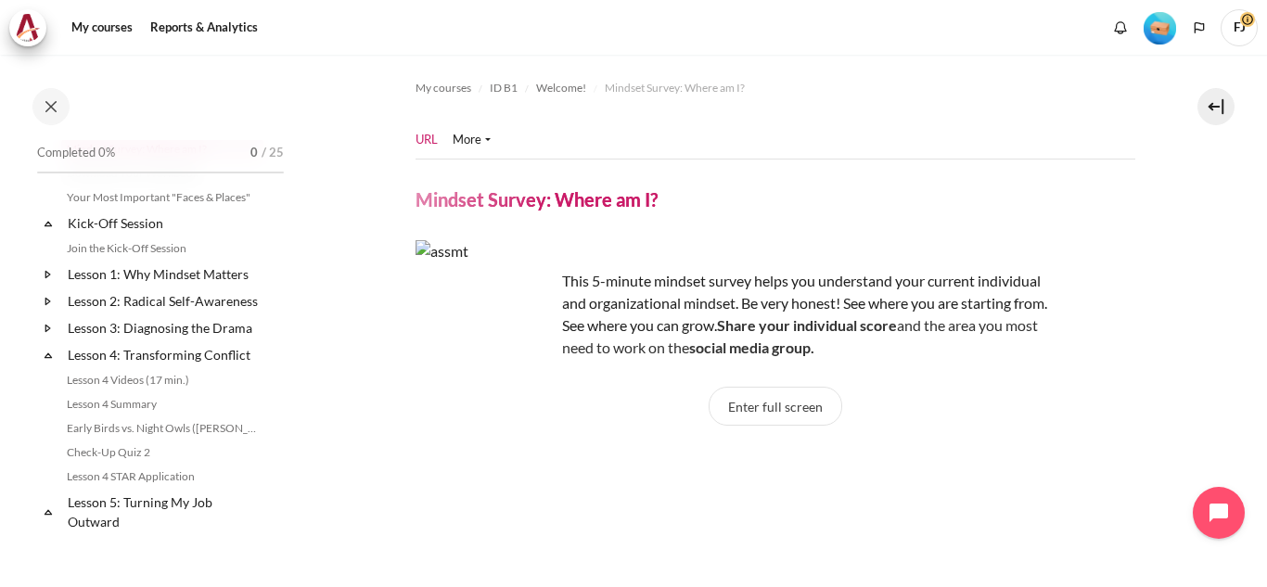
click at [45, 358] on icon at bounding box center [48, 355] width 6 height 5
click at [45, 401] on icon at bounding box center [48, 391] width 19 height 19
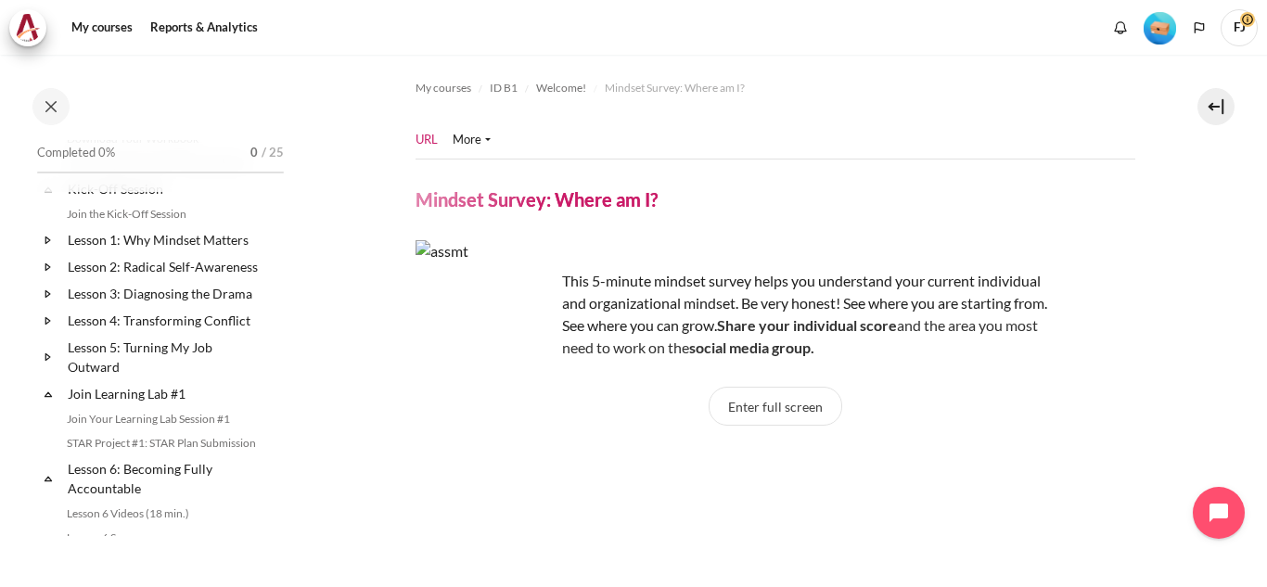
scroll to position [175, 0]
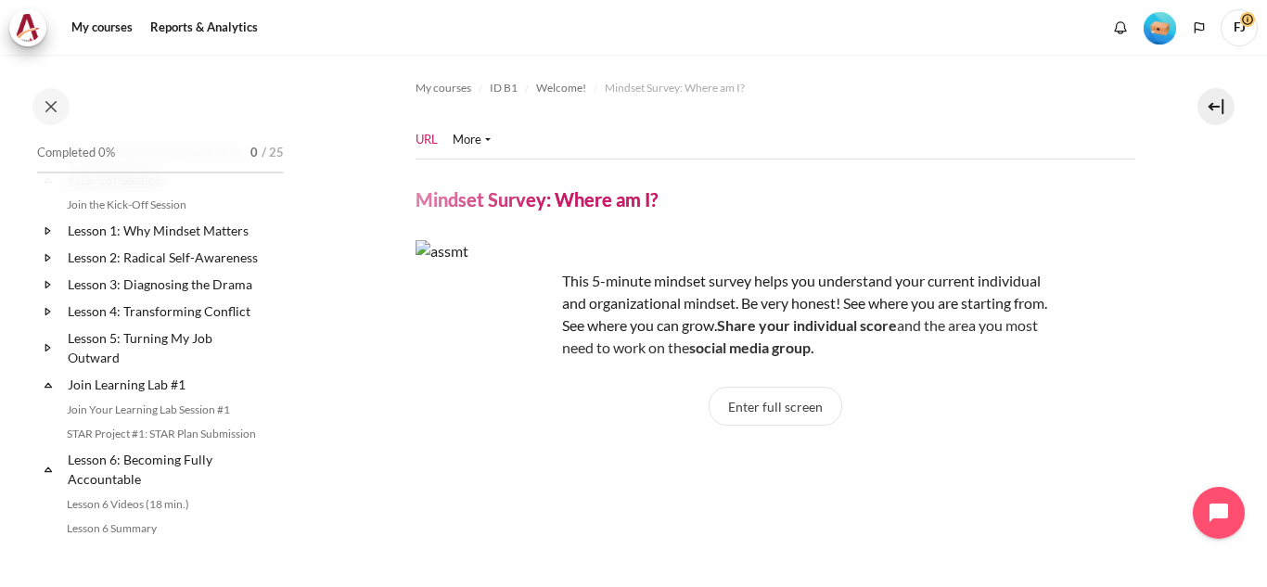
click at [45, 394] on icon at bounding box center [48, 385] width 19 height 19
click at [50, 430] on icon at bounding box center [48, 421] width 19 height 19
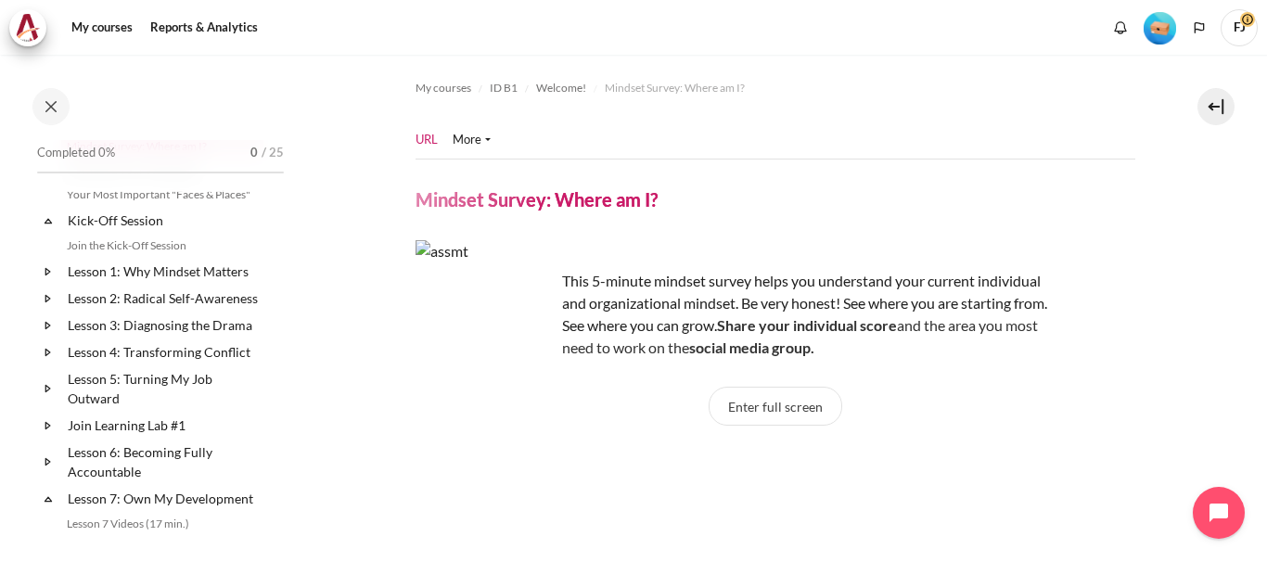
scroll to position [0, 0]
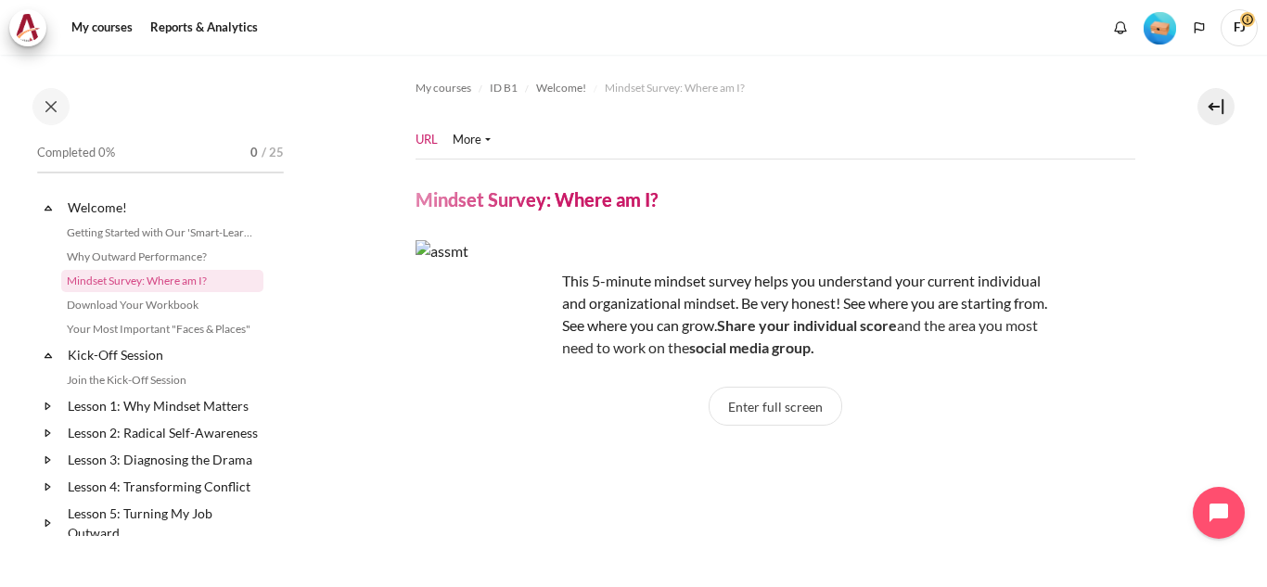
click at [47, 207] on icon at bounding box center [48, 208] width 6 height 5
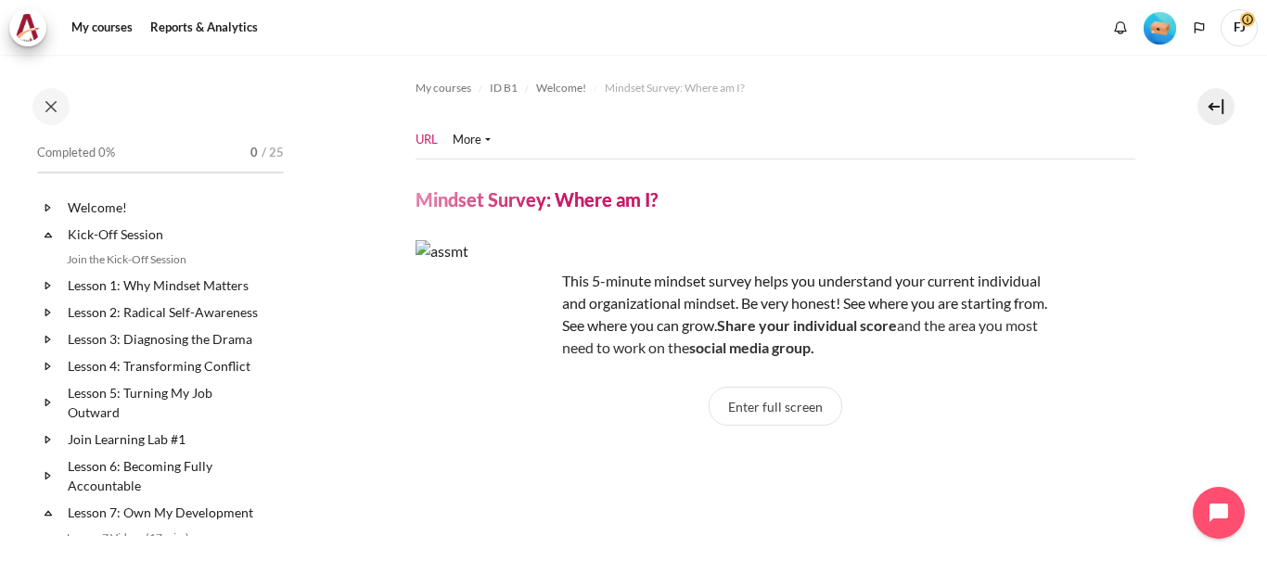
click at [47, 234] on icon at bounding box center [48, 235] width 6 height 5
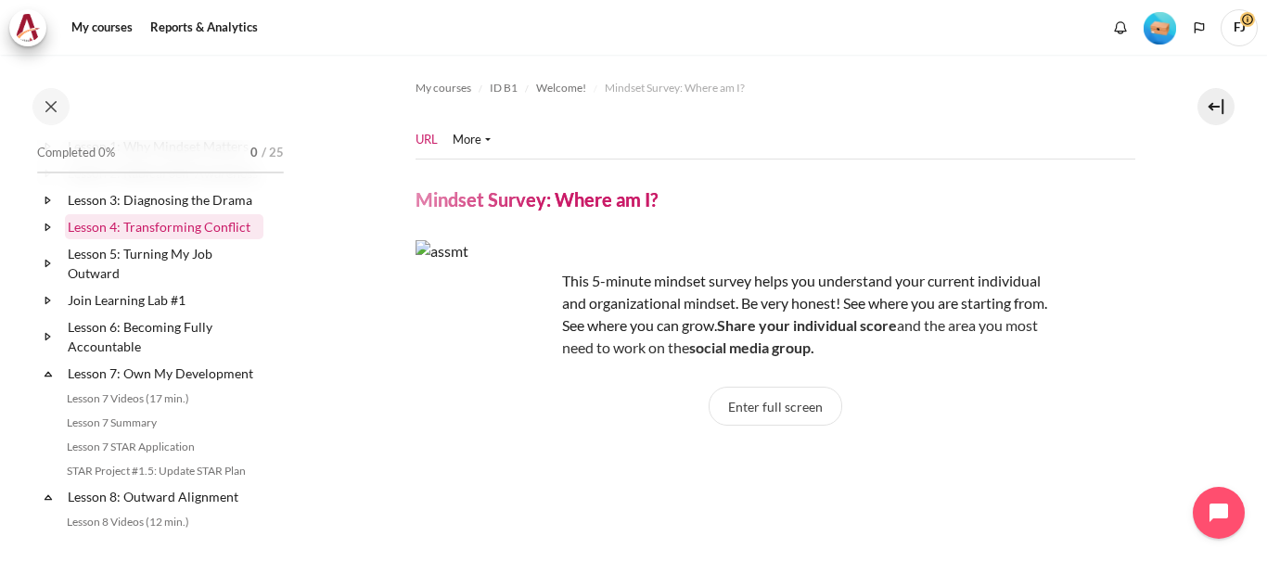
scroll to position [116, 0]
click at [45, 382] on icon at bounding box center [48, 373] width 19 height 19
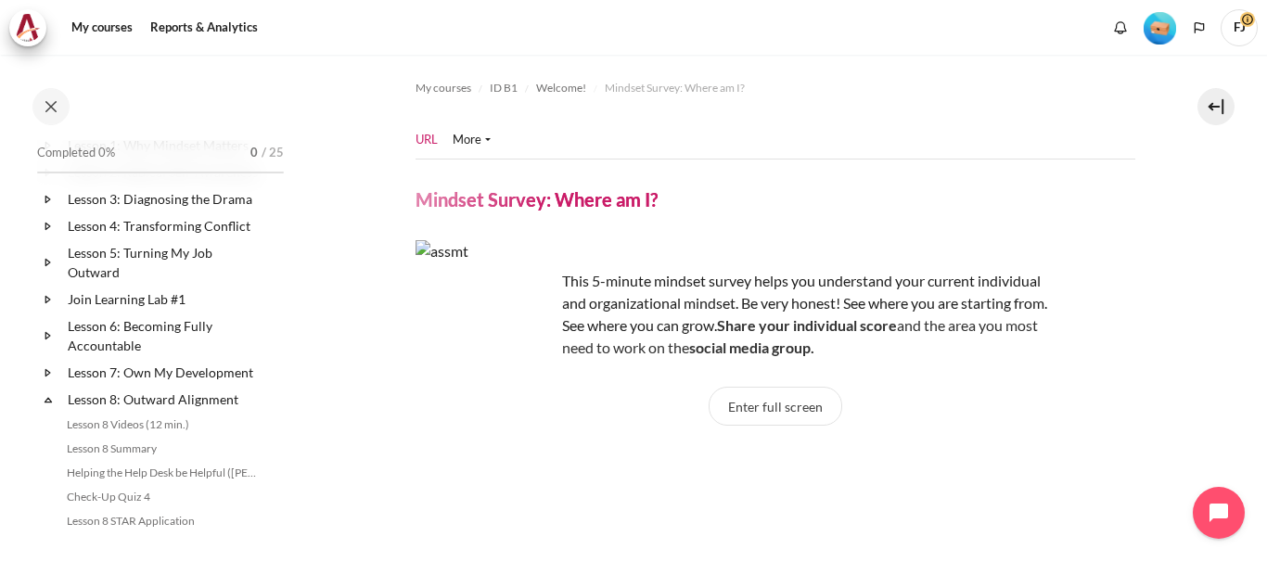
click at [49, 409] on icon at bounding box center [48, 399] width 19 height 19
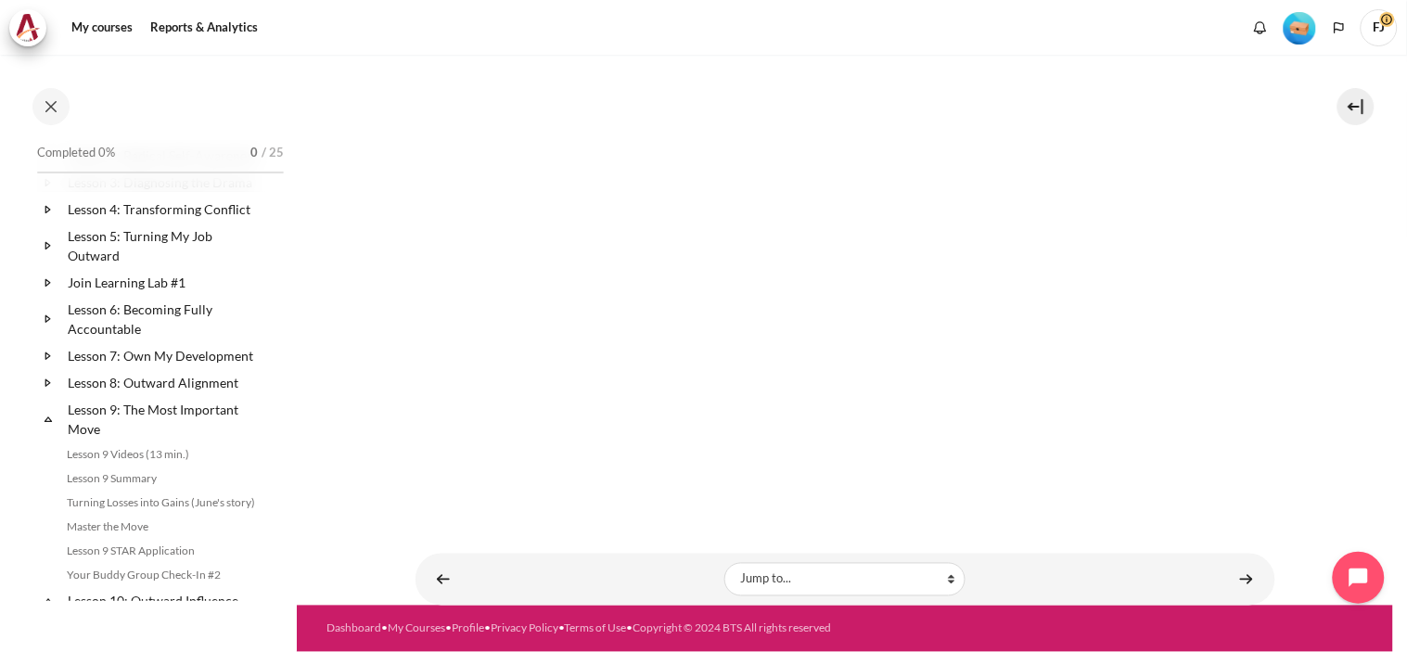
scroll to position [0, 0]
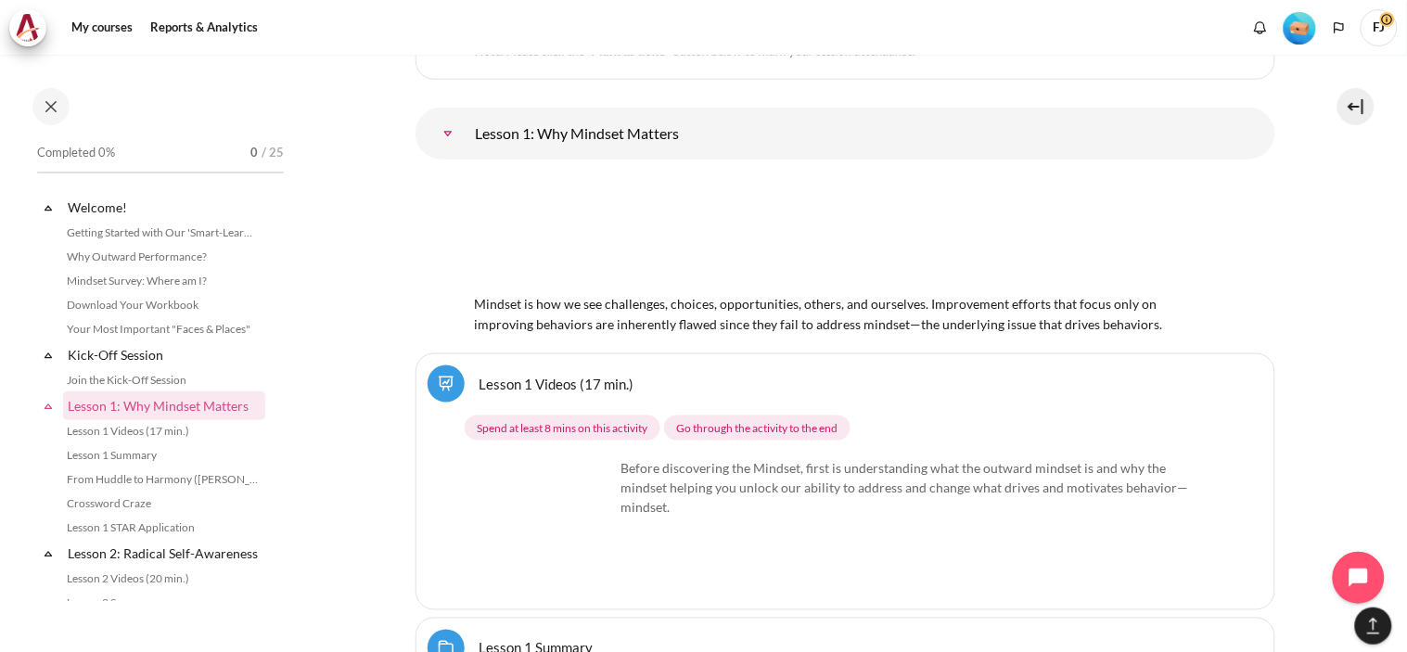
scroll to position [2309, 0]
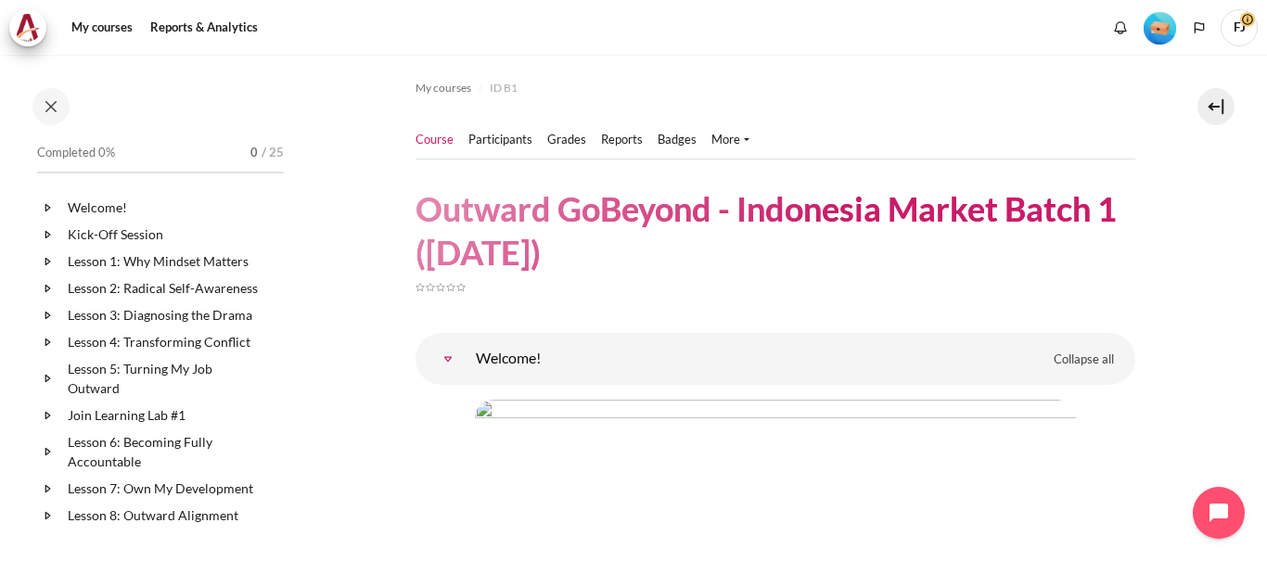
click at [57, 207] on icon at bounding box center [48, 207] width 19 height 19
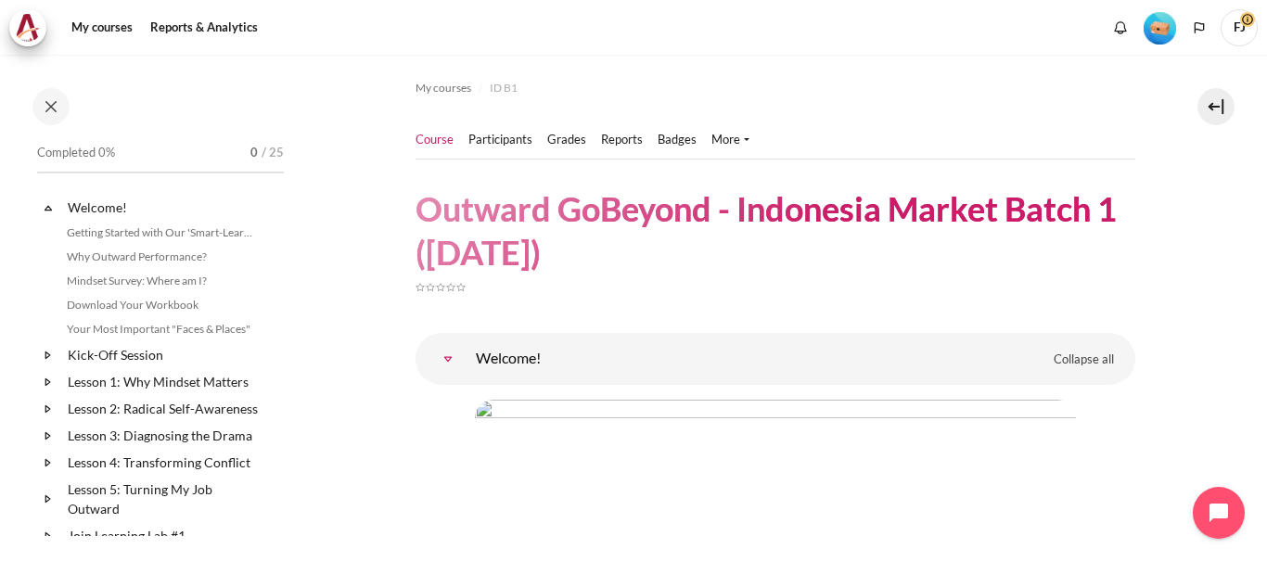
click at [49, 354] on icon at bounding box center [47, 354] width 5 height 6
click at [45, 402] on icon at bounding box center [48, 406] width 19 height 19
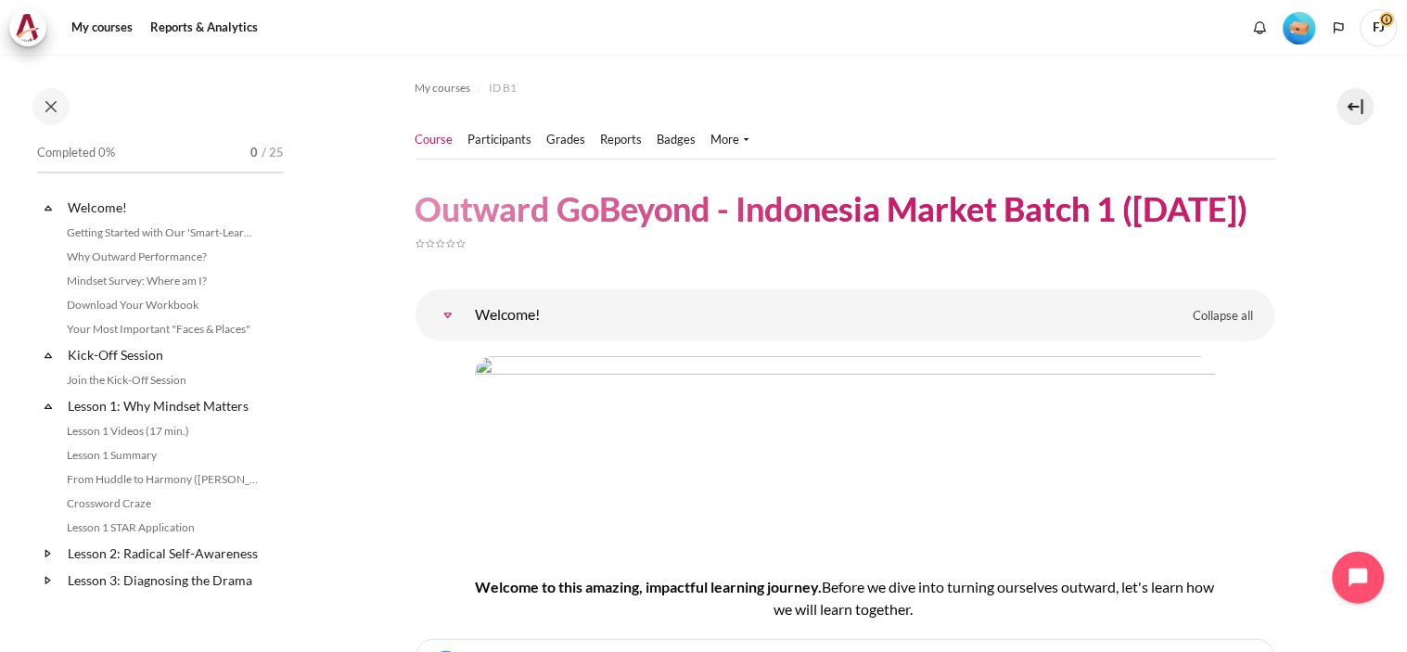
click at [49, 563] on icon at bounding box center [48, 553] width 19 height 19
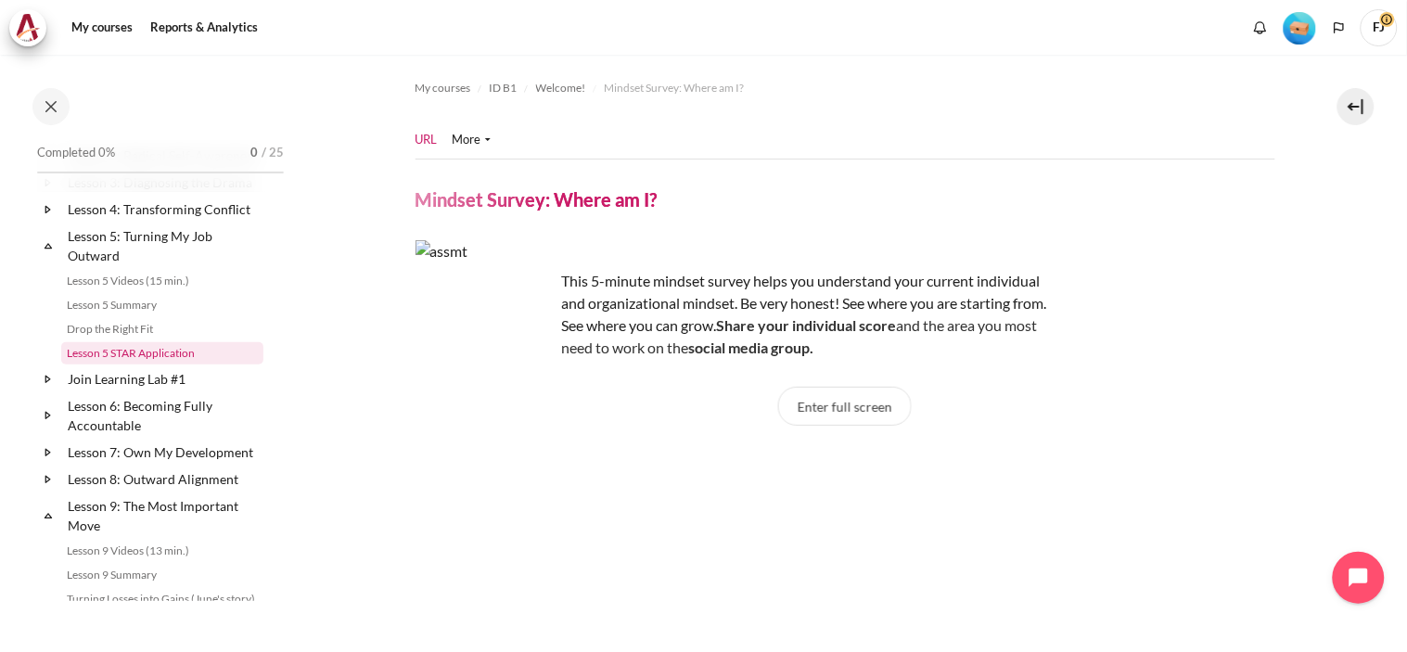
scroll to position [78, 0]
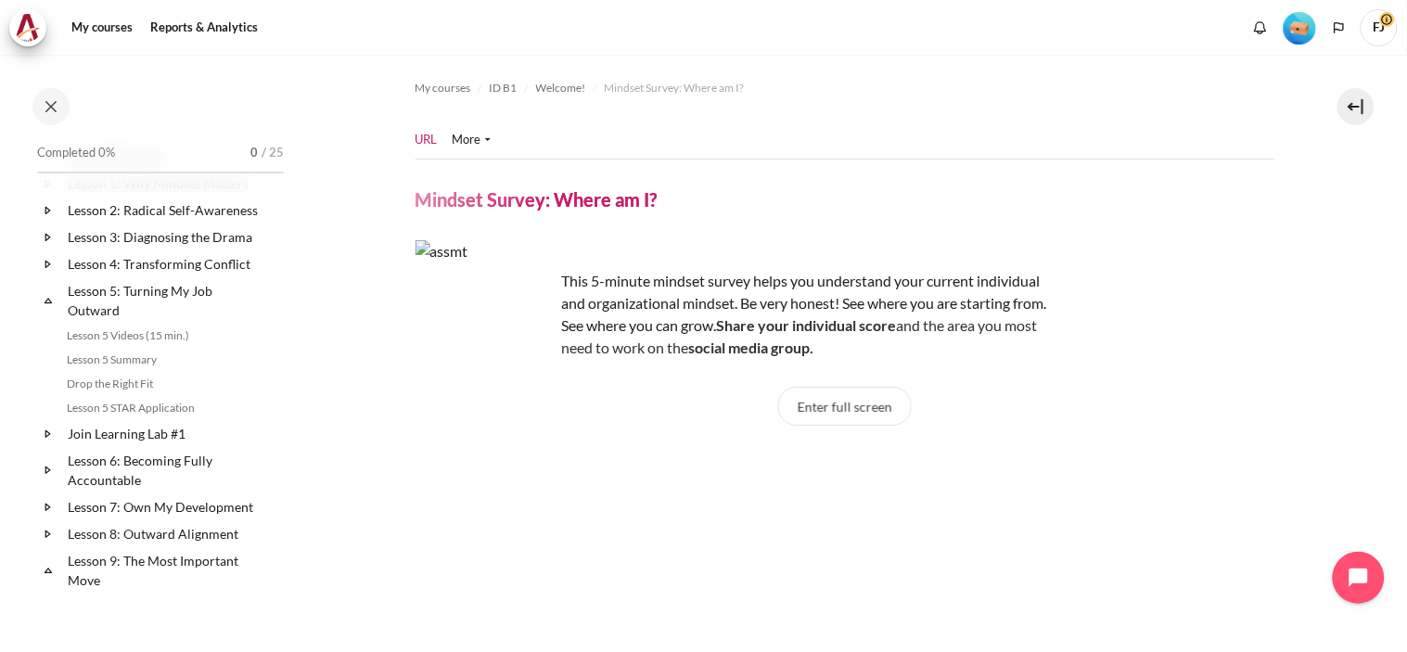
click at [50, 274] on icon at bounding box center [48, 264] width 19 height 19
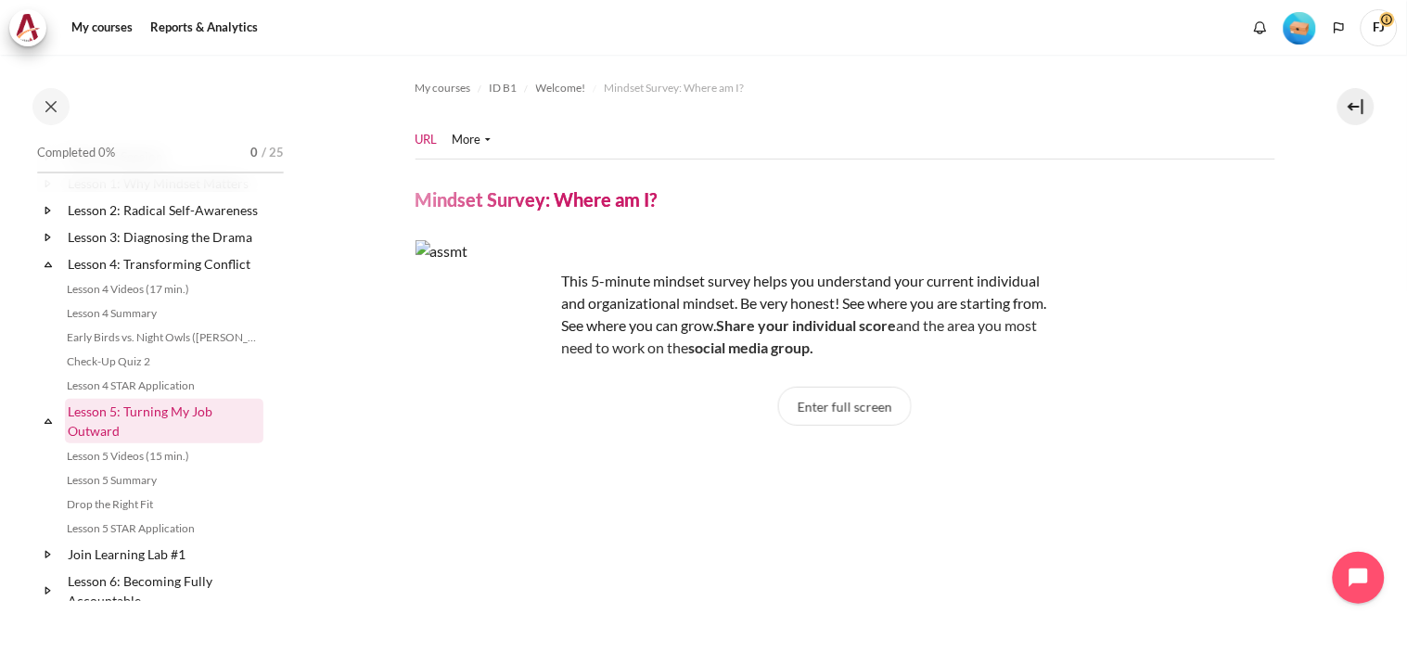
scroll to position [52, 0]
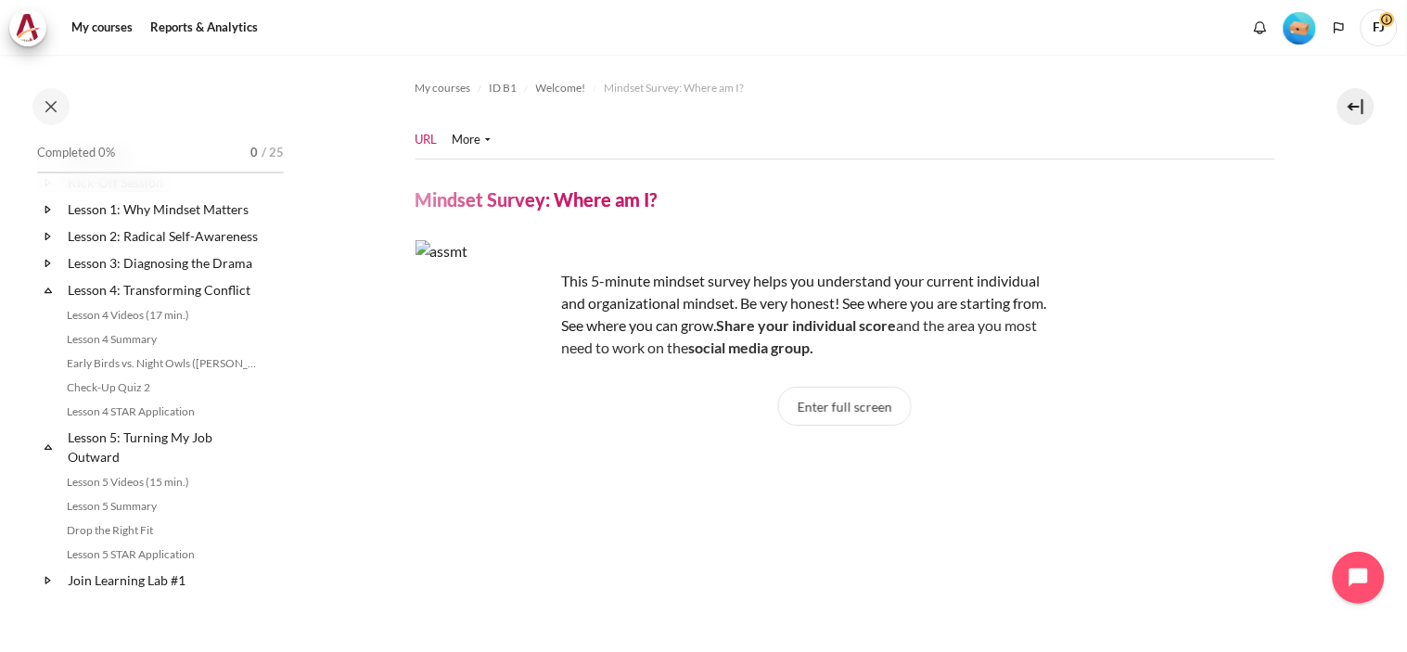
click at [45, 266] on icon at bounding box center [47, 263] width 5 height 6
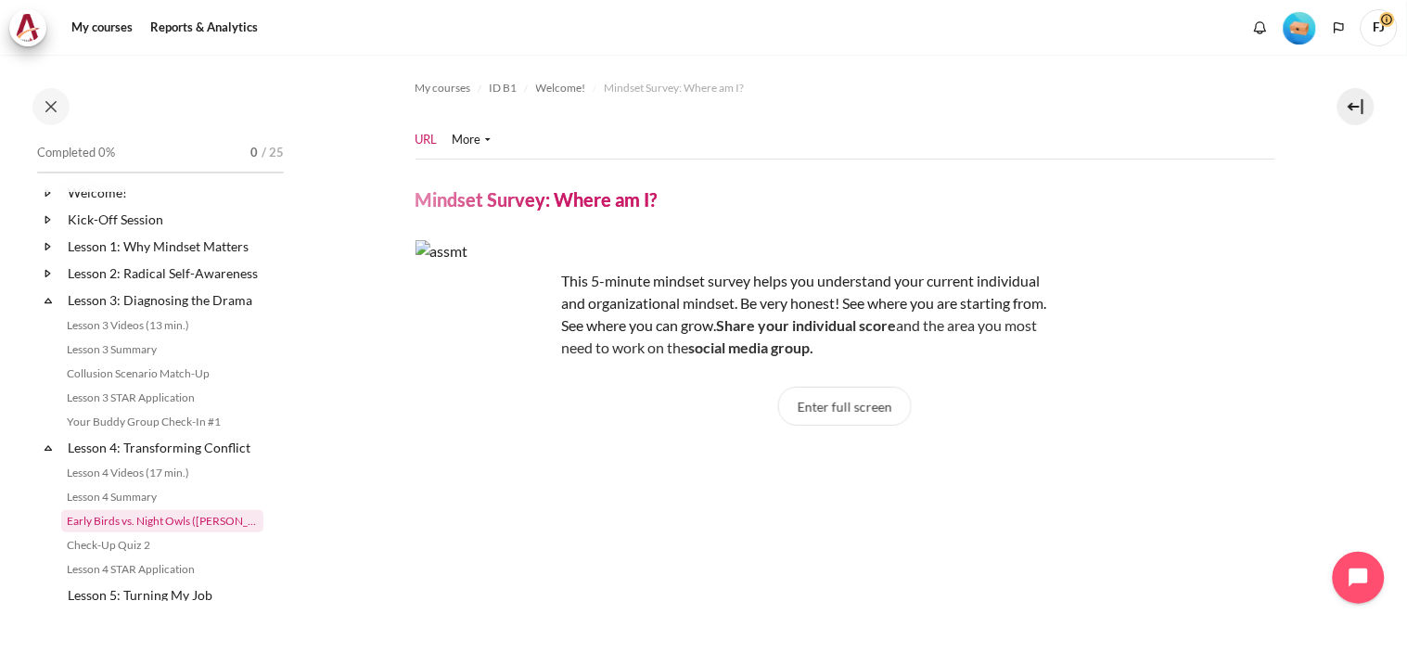
scroll to position [14, 0]
click at [44, 279] on icon at bounding box center [48, 274] width 19 height 19
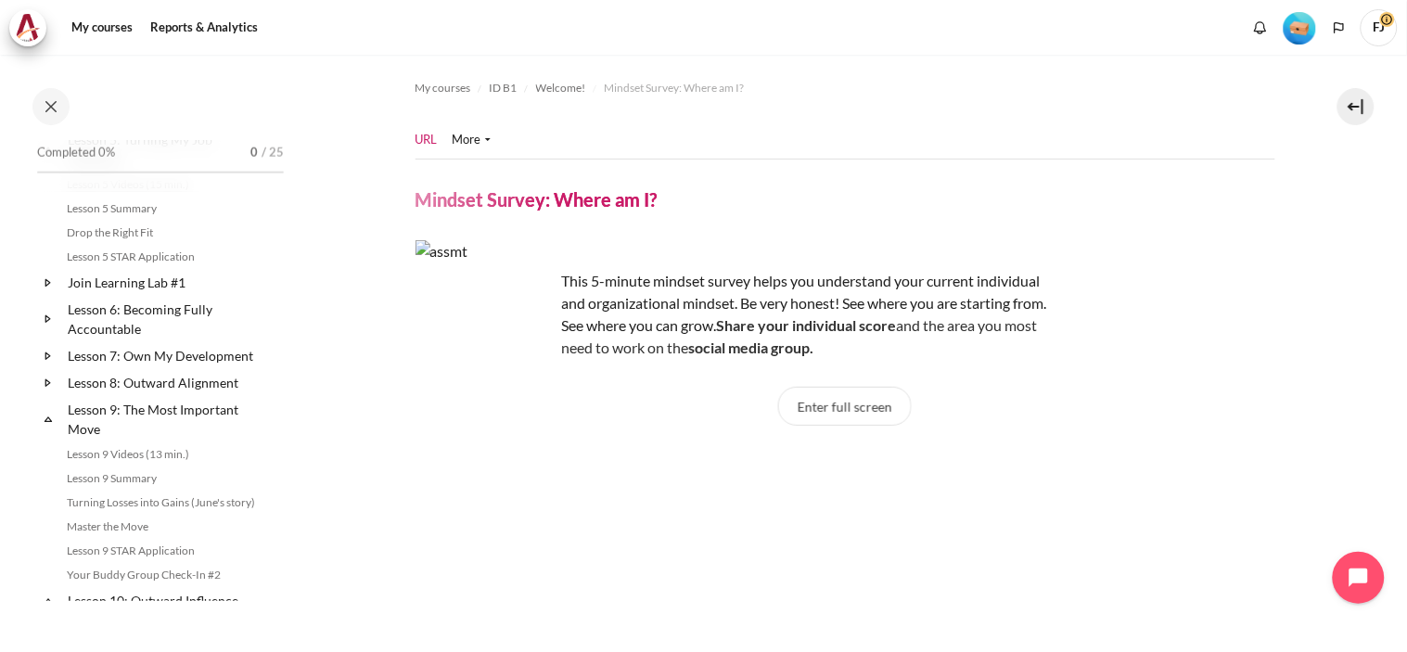
scroll to position [572, 0]
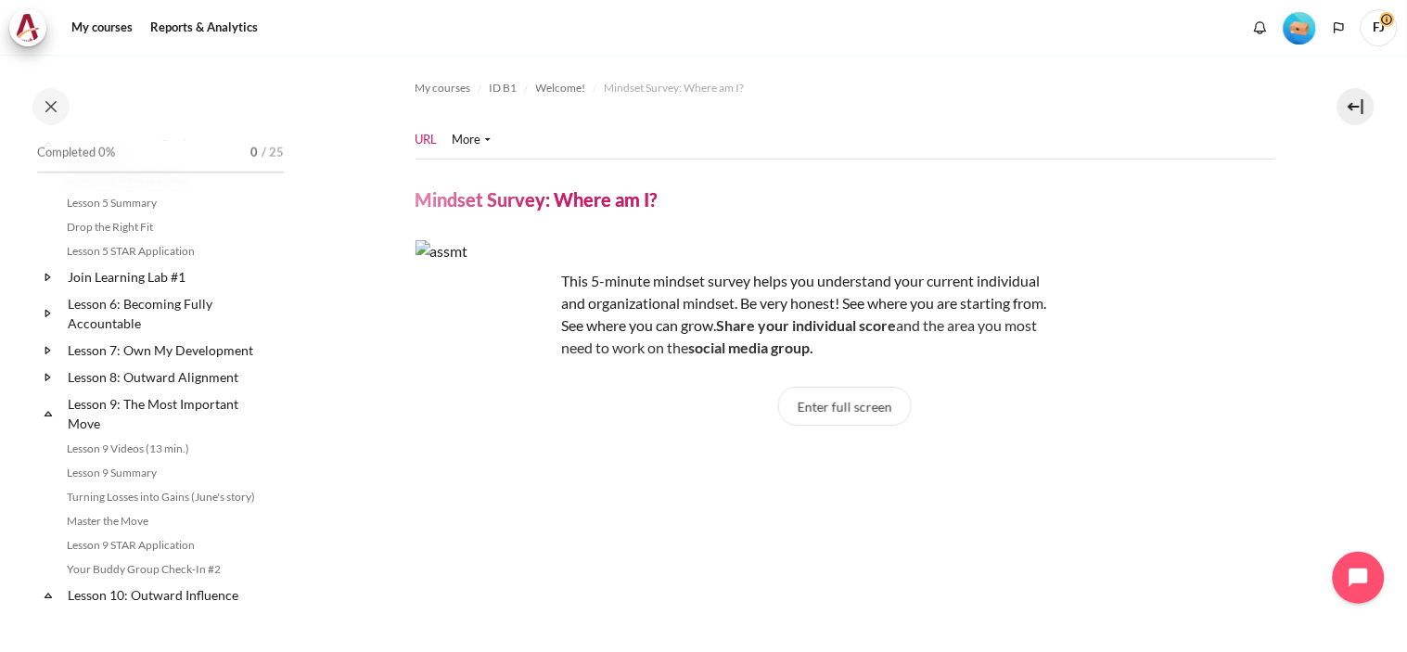
click at [56, 287] on icon at bounding box center [48, 277] width 19 height 19
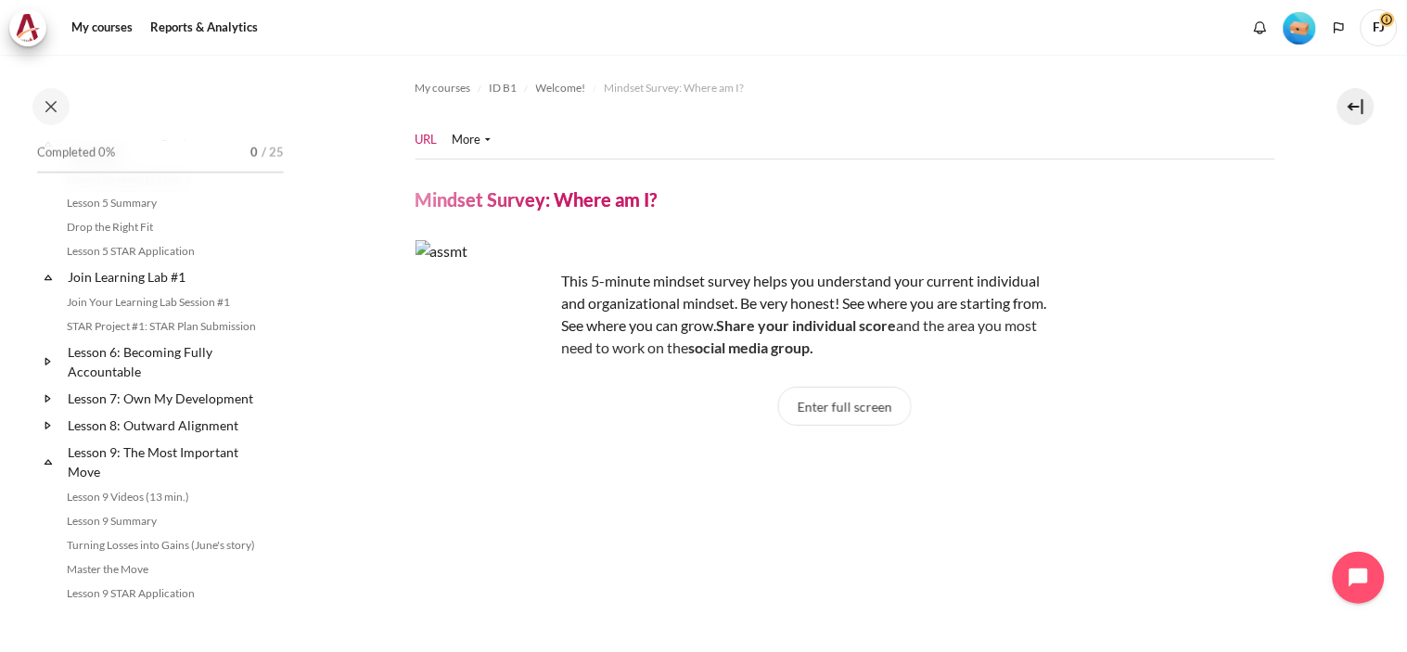
click at [51, 371] on icon at bounding box center [48, 361] width 19 height 19
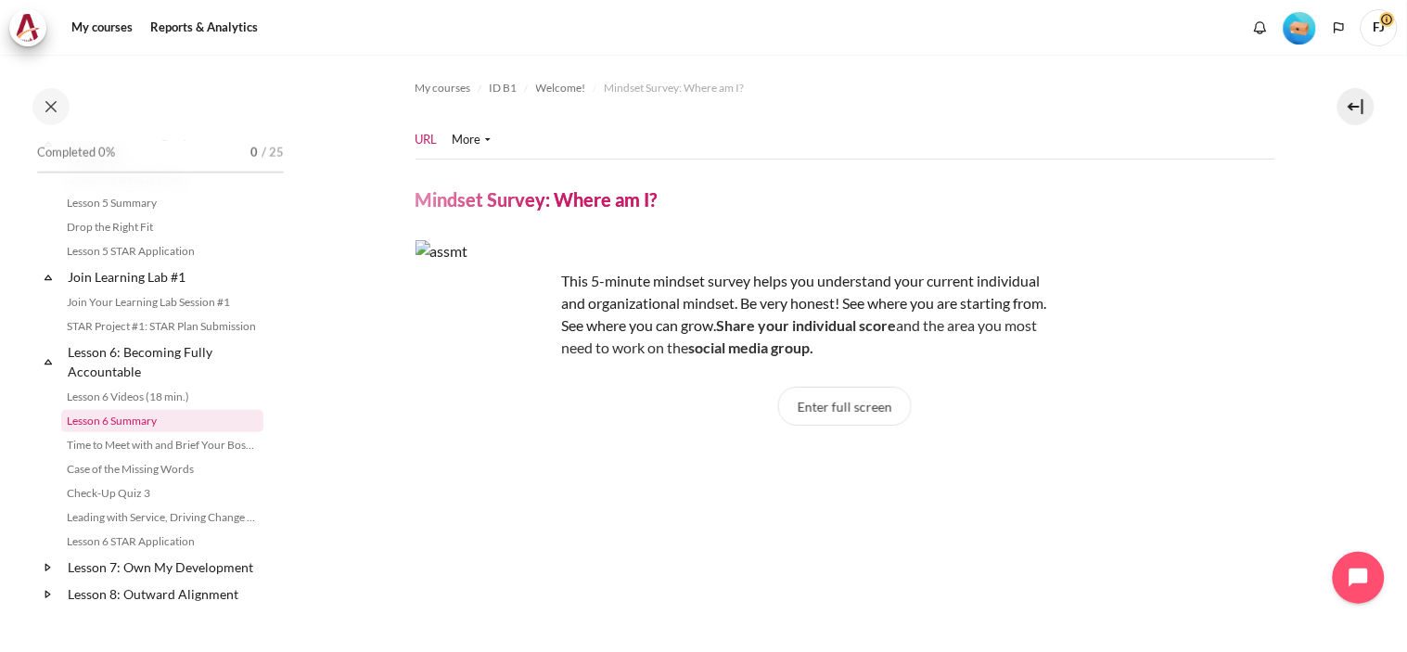
scroll to position [721, 0]
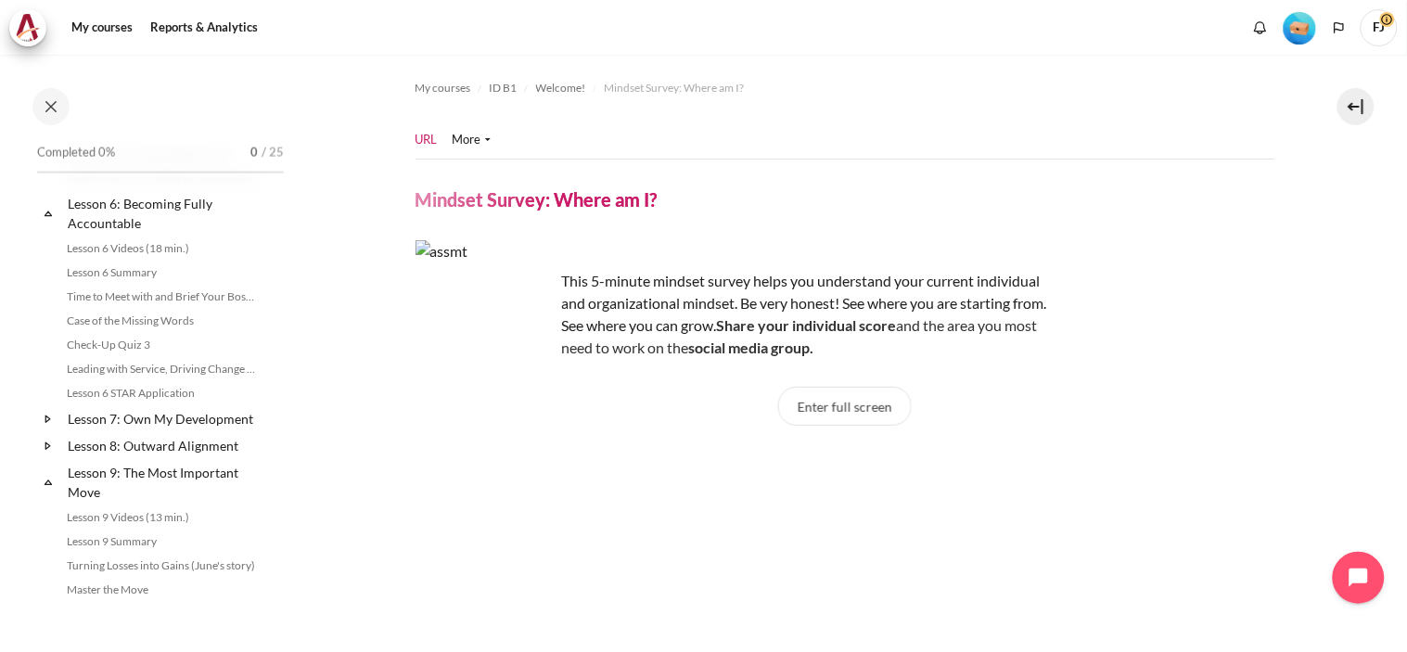
click at [49, 428] on icon at bounding box center [48, 419] width 19 height 19
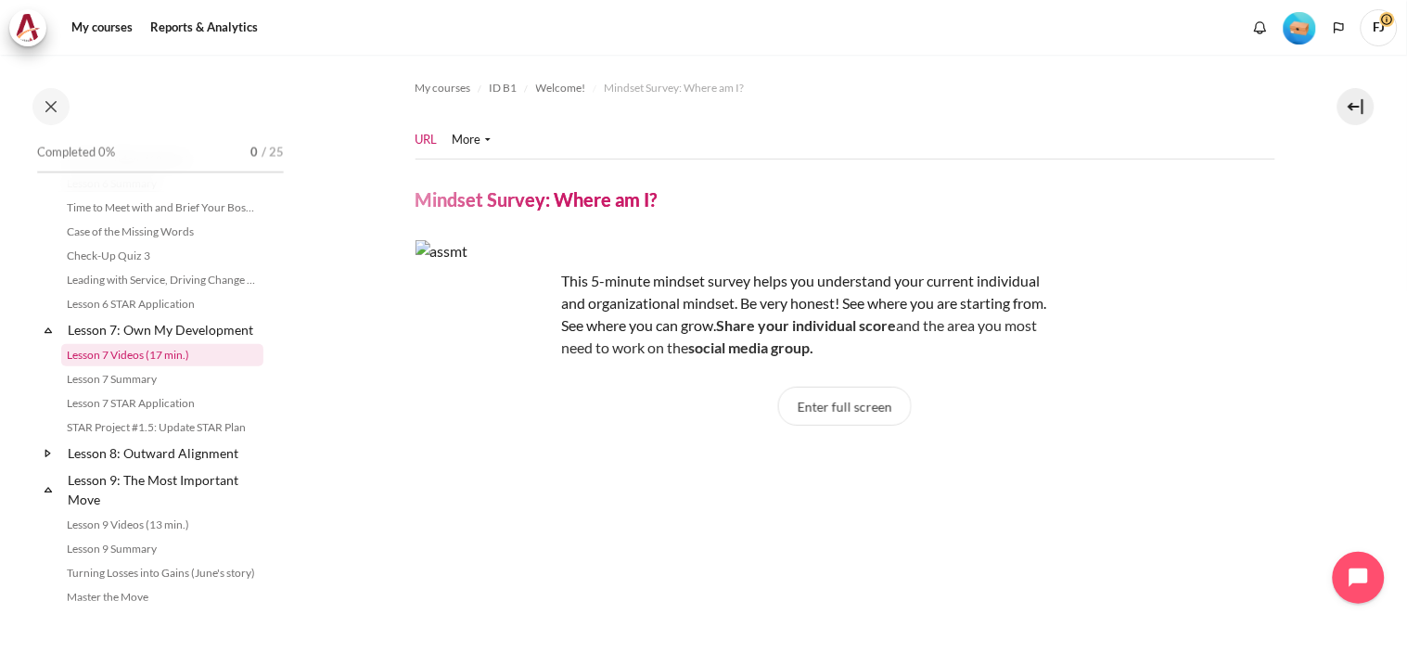
scroll to position [811, 0]
click at [56, 461] on icon at bounding box center [48, 451] width 19 height 19
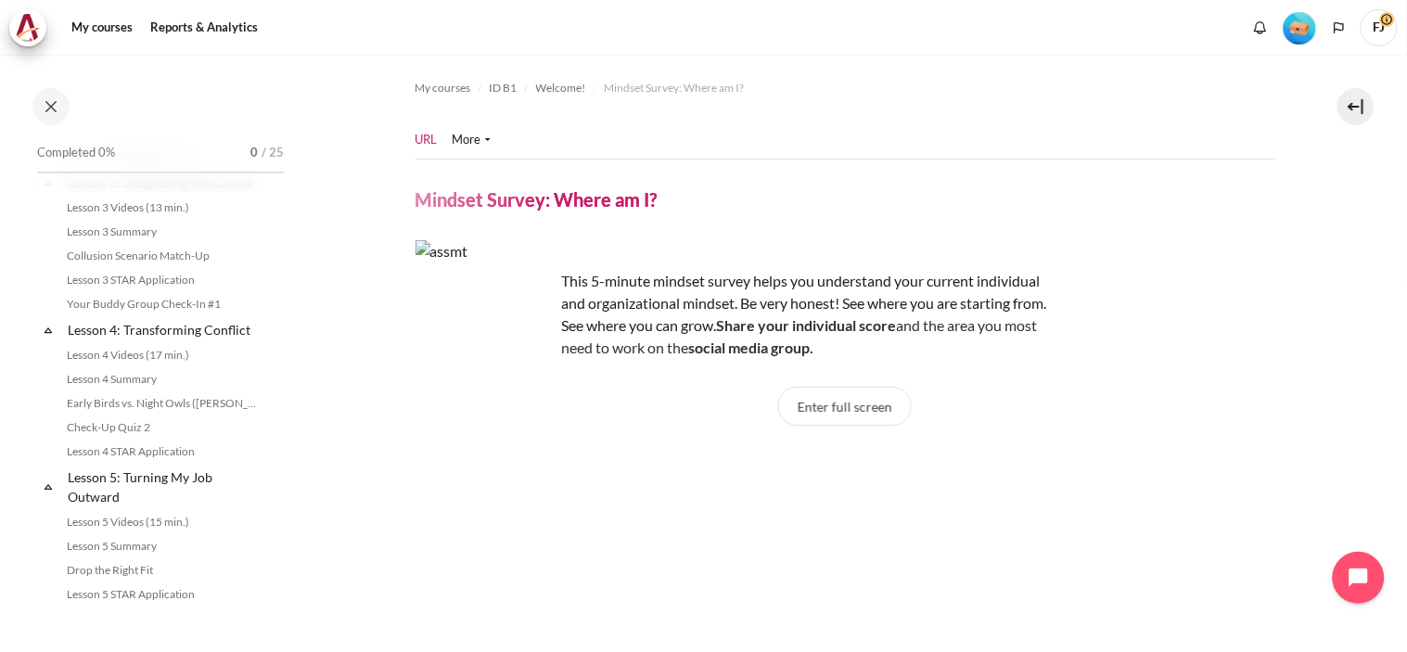
scroll to position [0, 0]
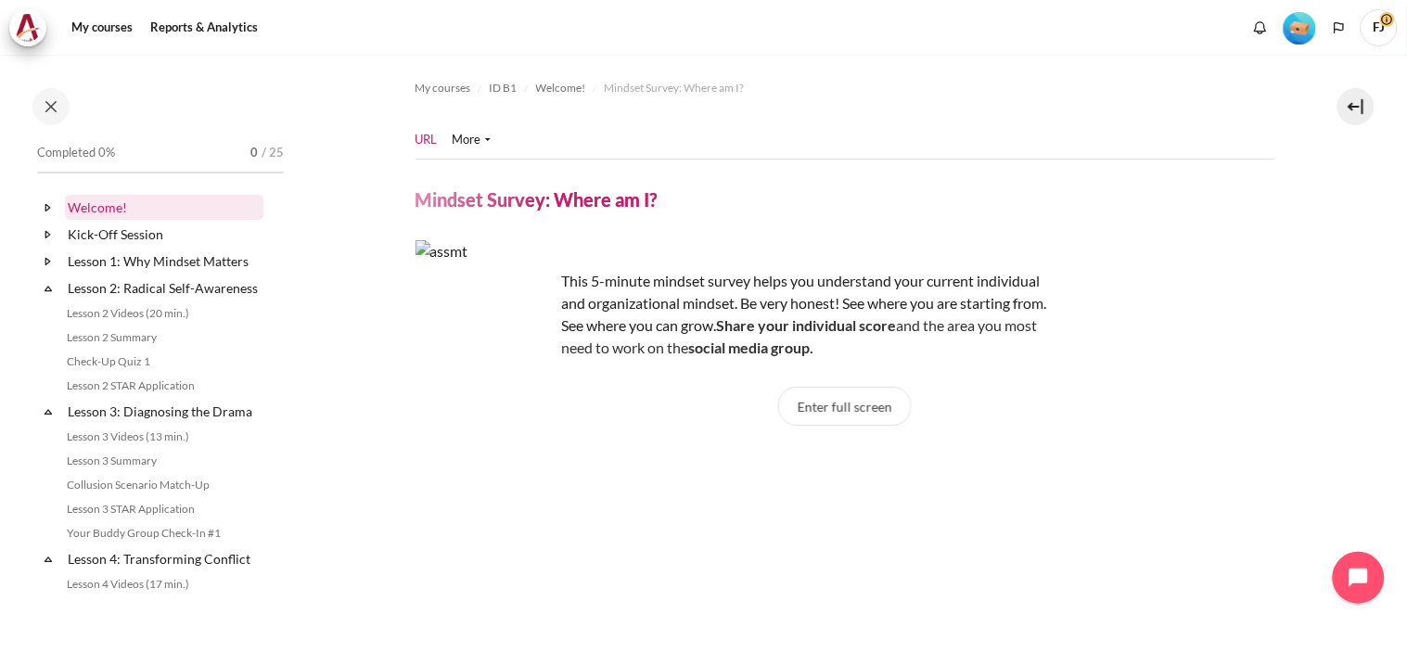
click at [82, 195] on link "Welcome!" at bounding box center [164, 207] width 198 height 25
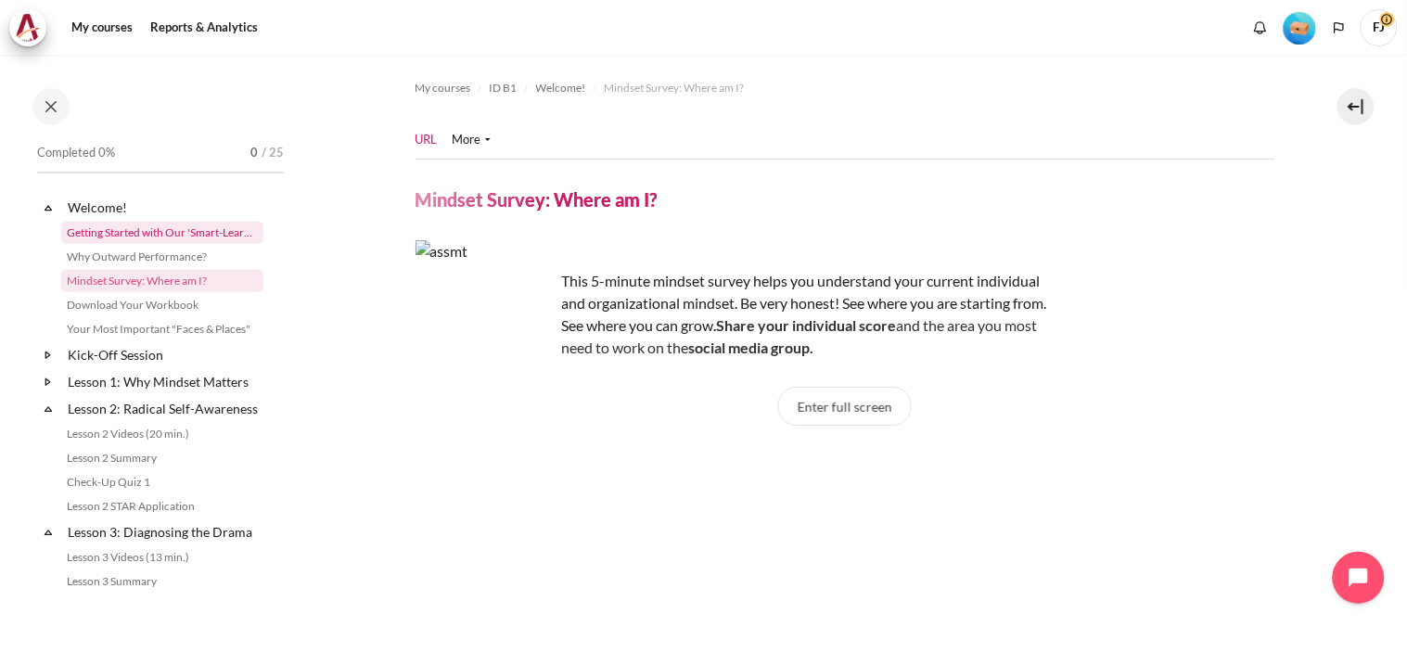
click at [150, 233] on link "Getting Started with Our 'Smart-Learning' Platform" at bounding box center [162, 233] width 202 height 22
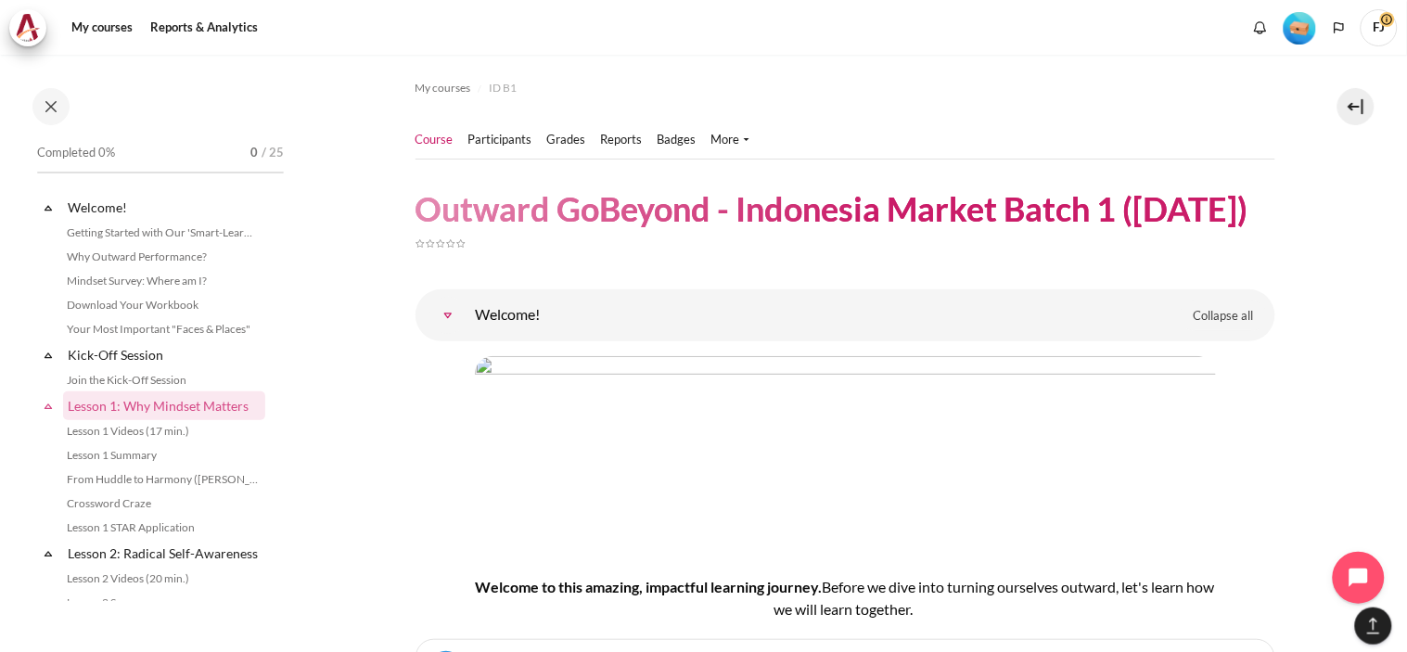
scroll to position [2309, 0]
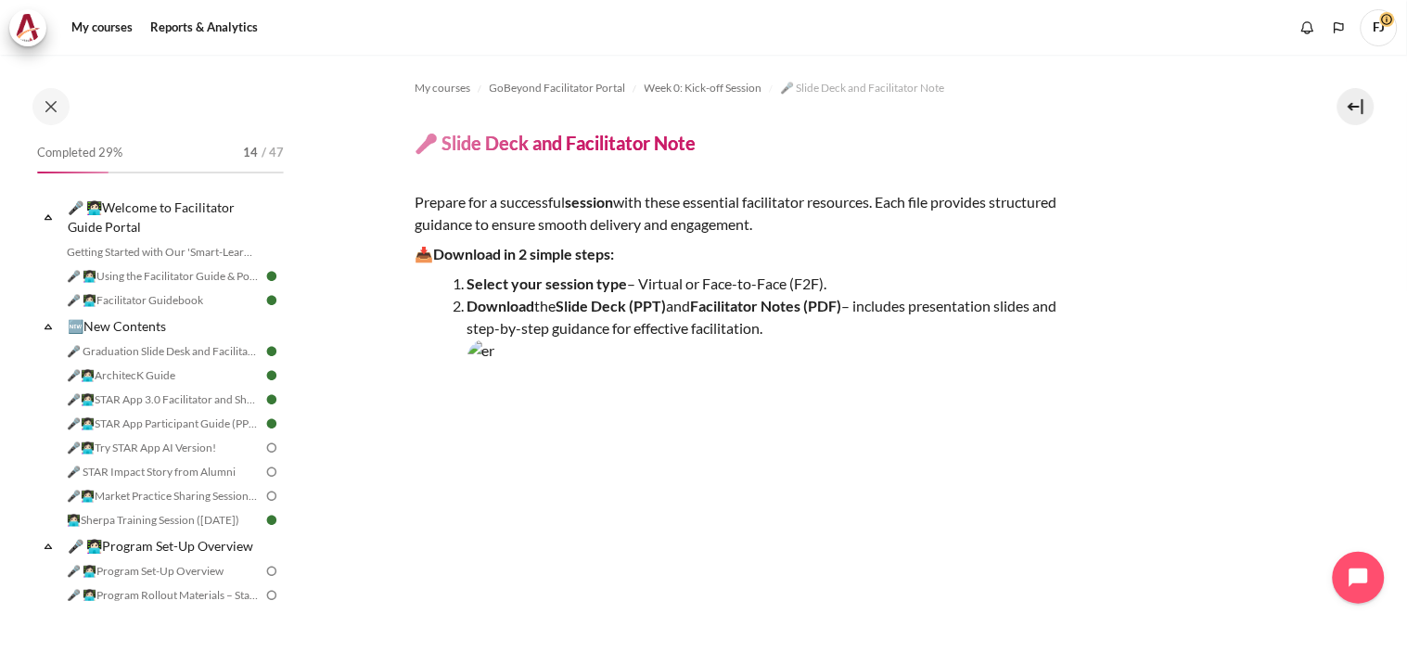
scroll to position [156, 0]
